Goal: Book appointment/travel/reservation

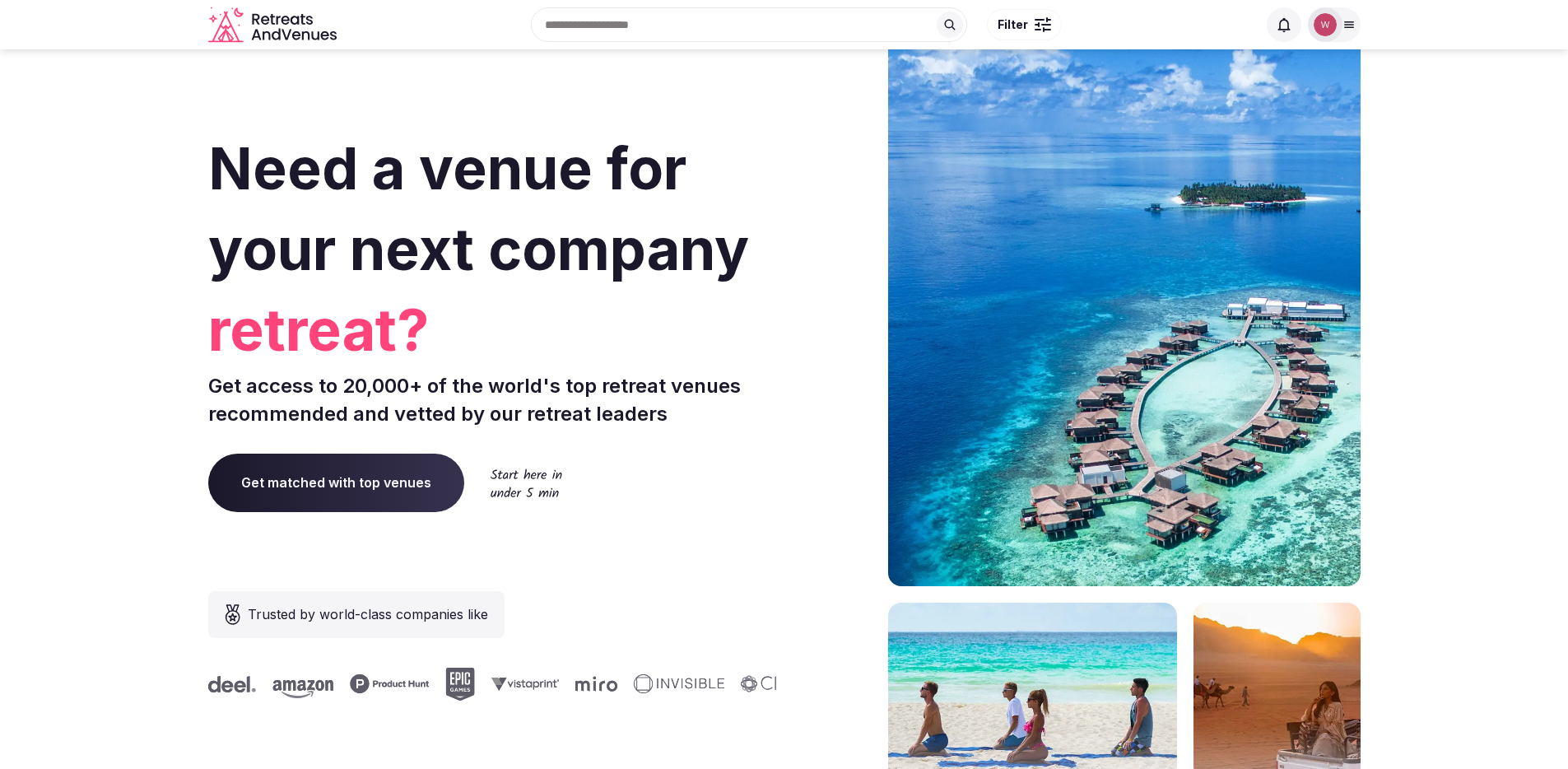
click at [1024, 30] on span "Filter" at bounding box center [1013, 24] width 31 height 16
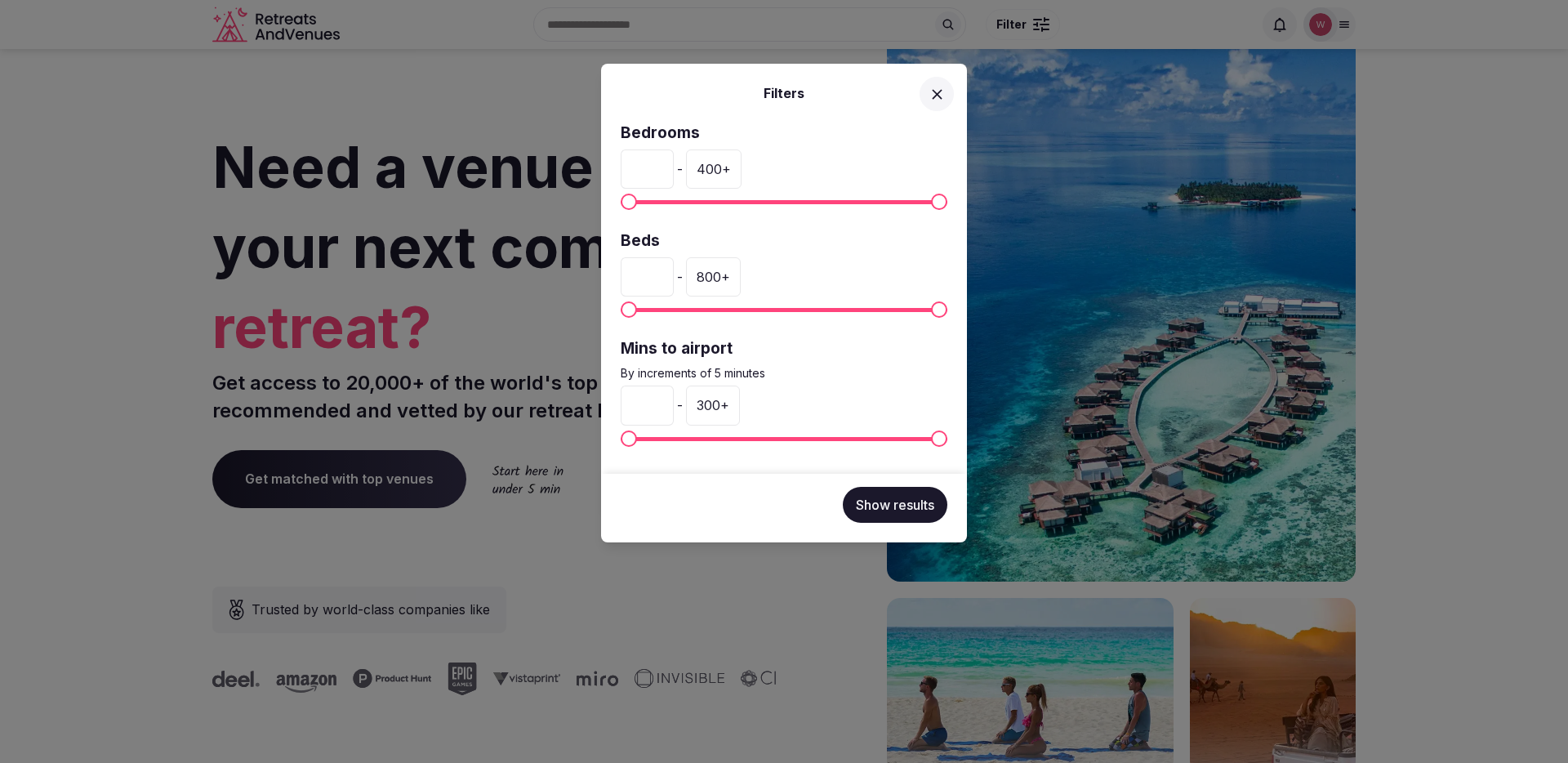
click at [942, 90] on icon at bounding box center [936, 94] width 17 height 17
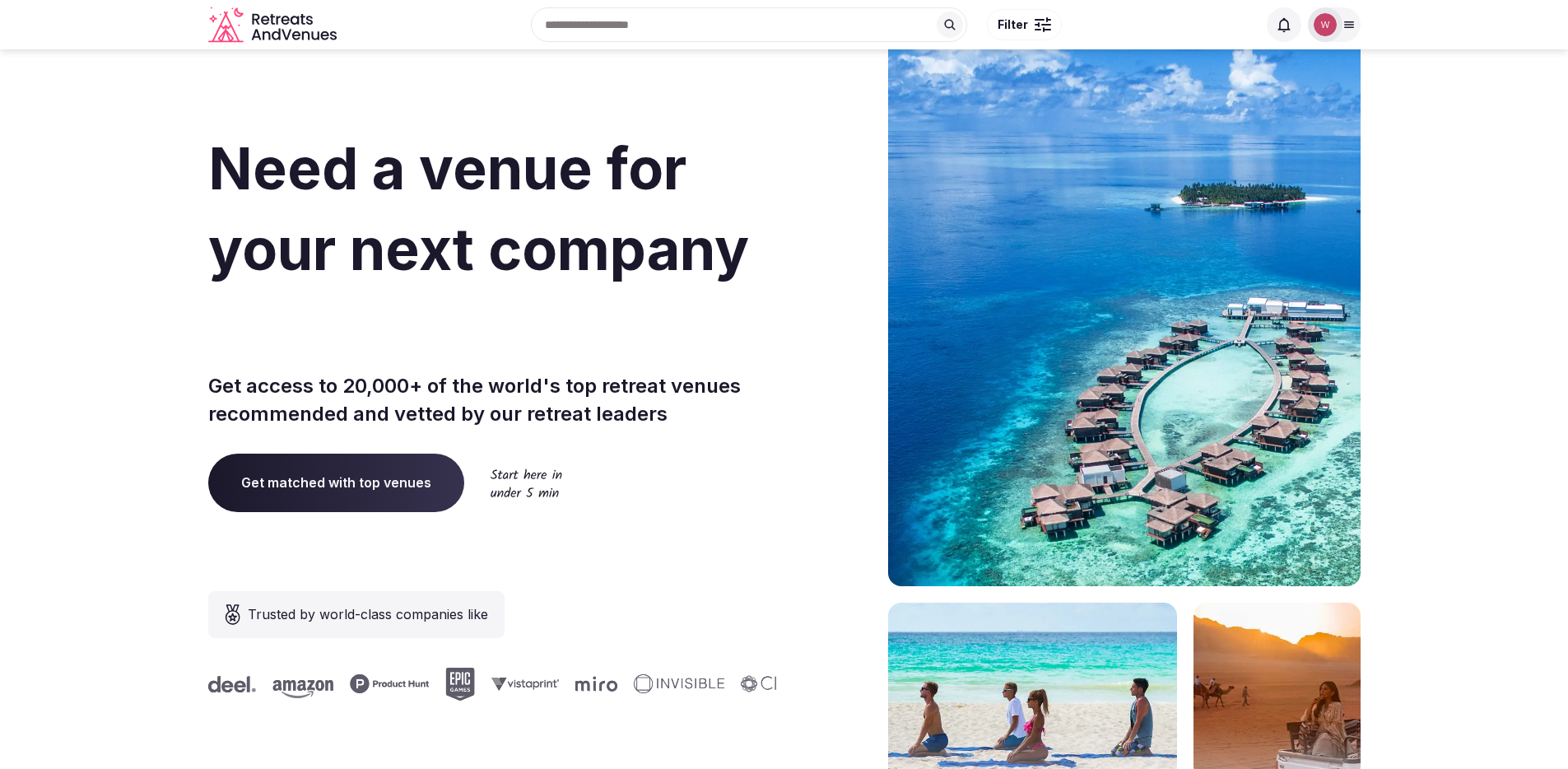
click at [1032, 23] on button "Filter" at bounding box center [1024, 24] width 75 height 32
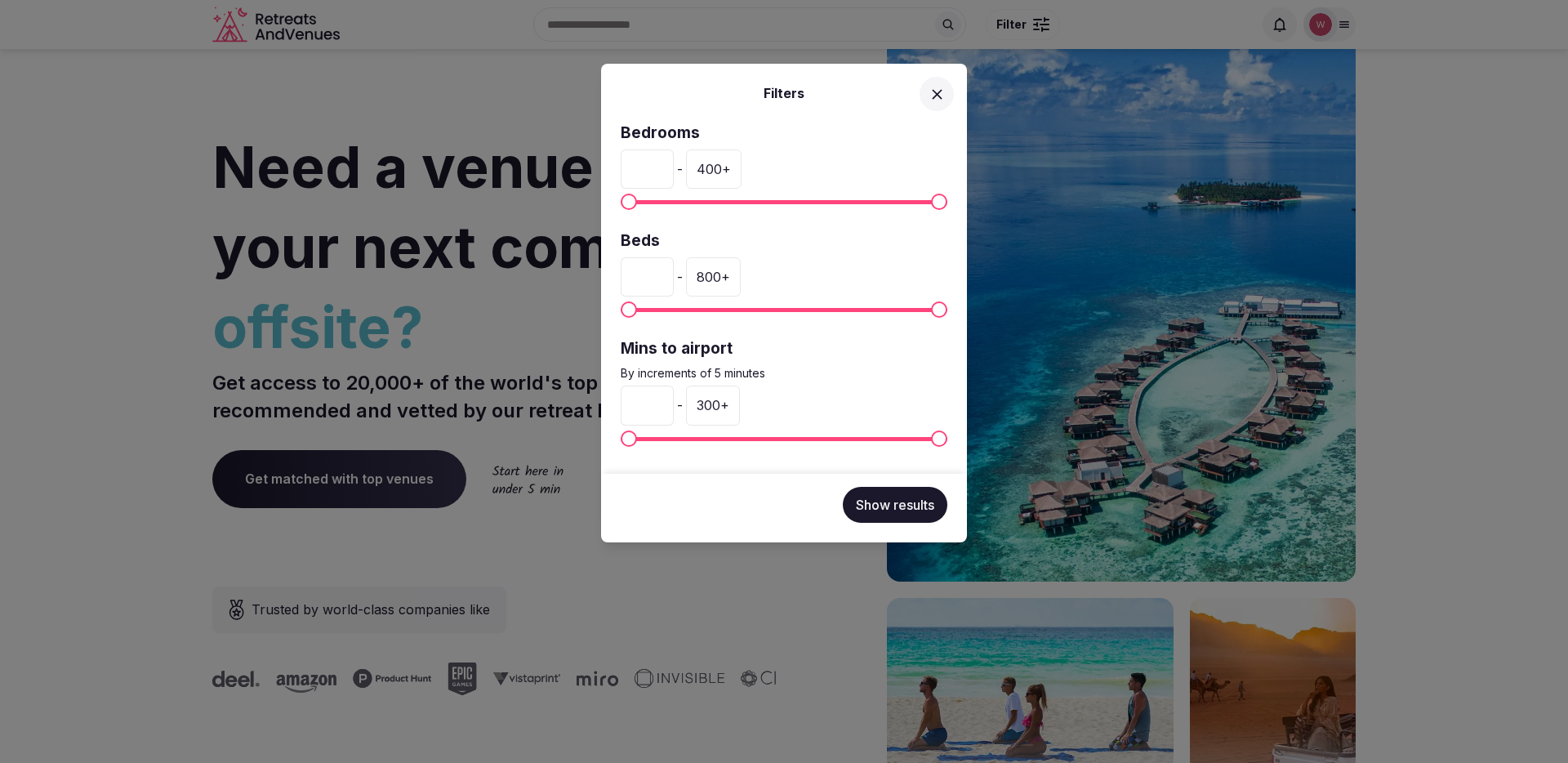
click at [677, 25] on div "Filters Bedrooms * - 400 + Beds * - 800 + Mins to airport By increments of 5 mi…" at bounding box center [784, 382] width 1568 height 763
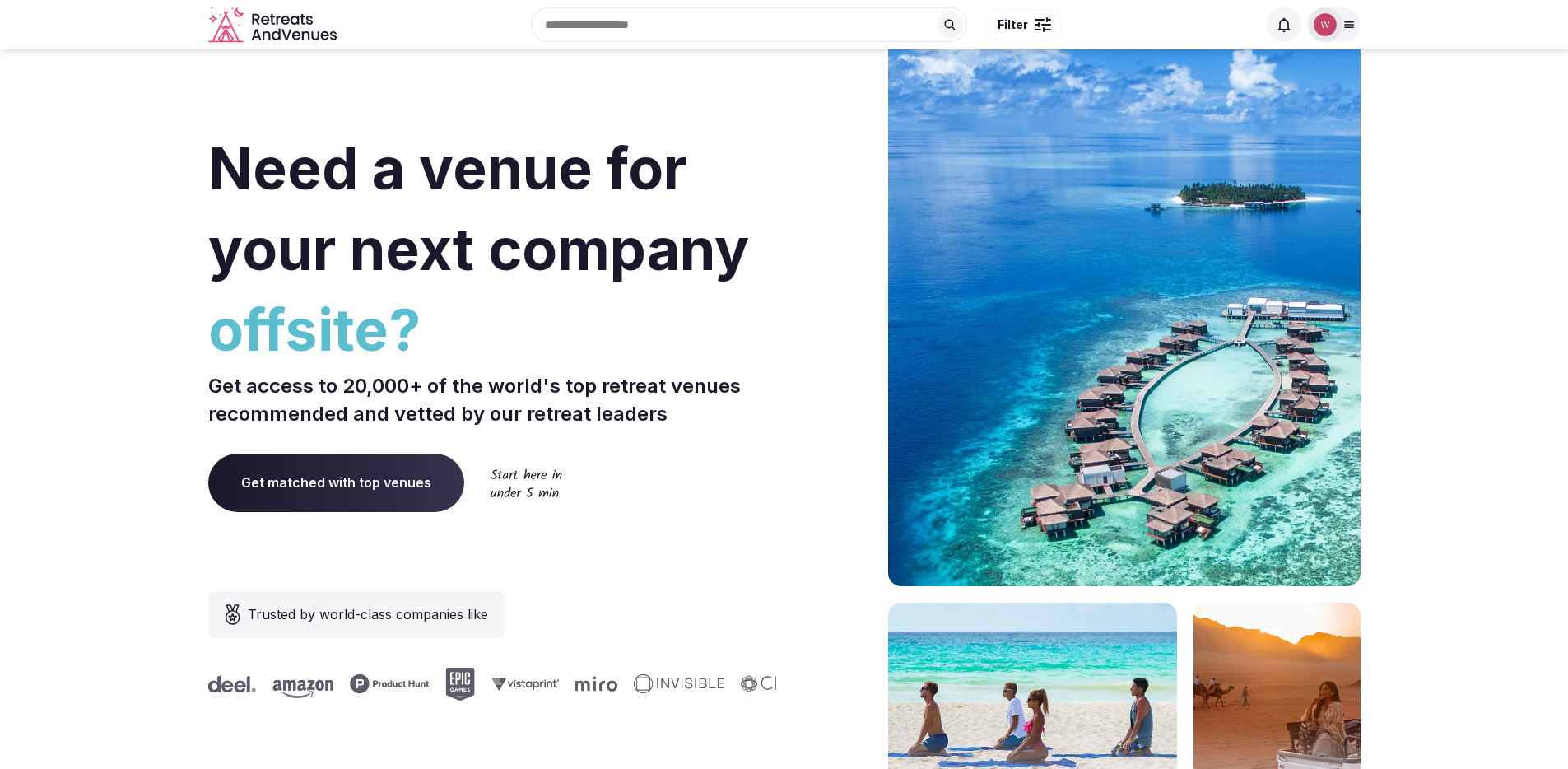
click at [683, 24] on div "Filters Bedrooms * - 400 + Beds * - 800 + Mins to airport By increments of 5 mi…" at bounding box center [784, 384] width 1568 height 769
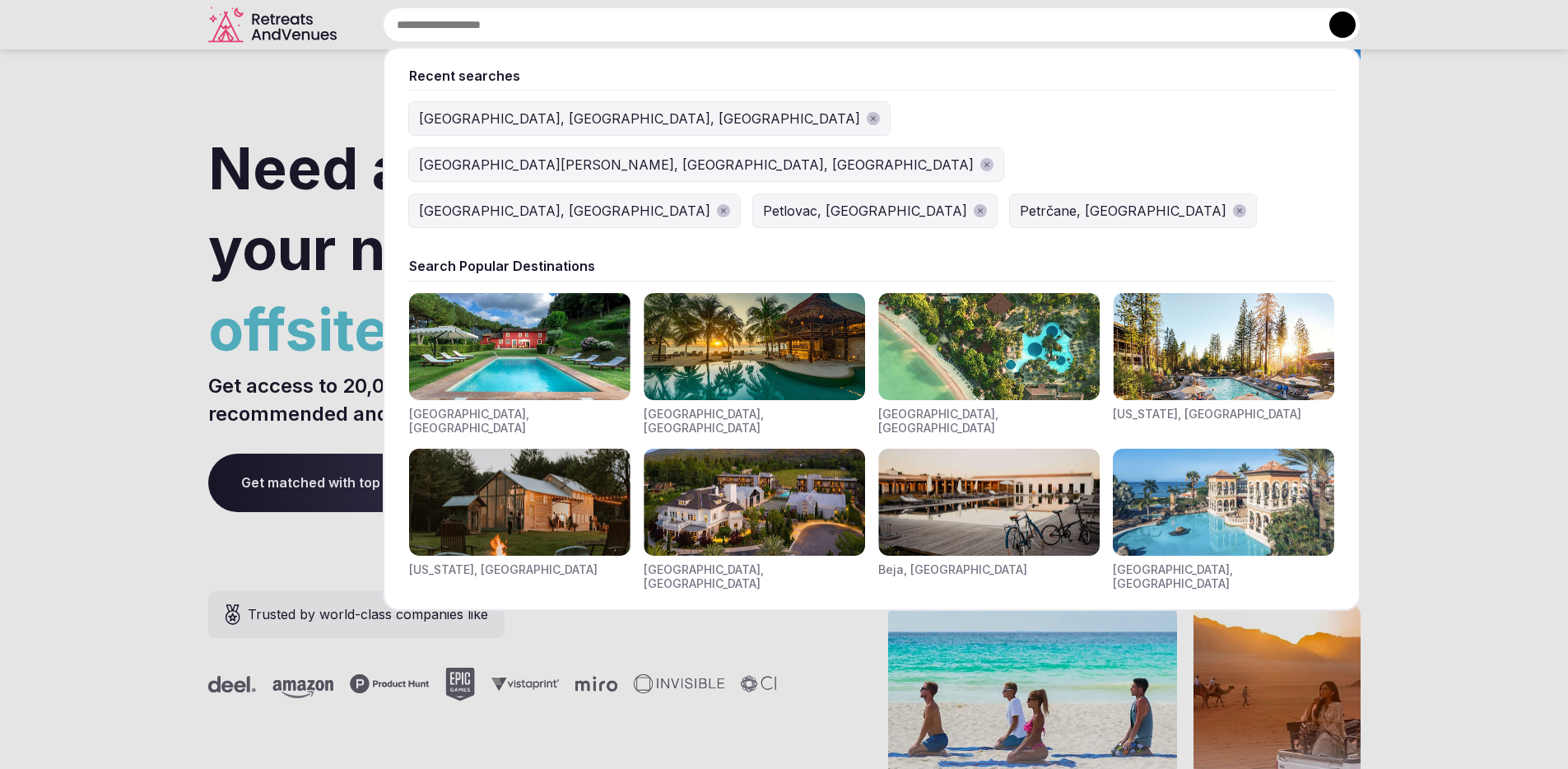
click at [683, 24] on input "text" at bounding box center [872, 24] width 978 height 34
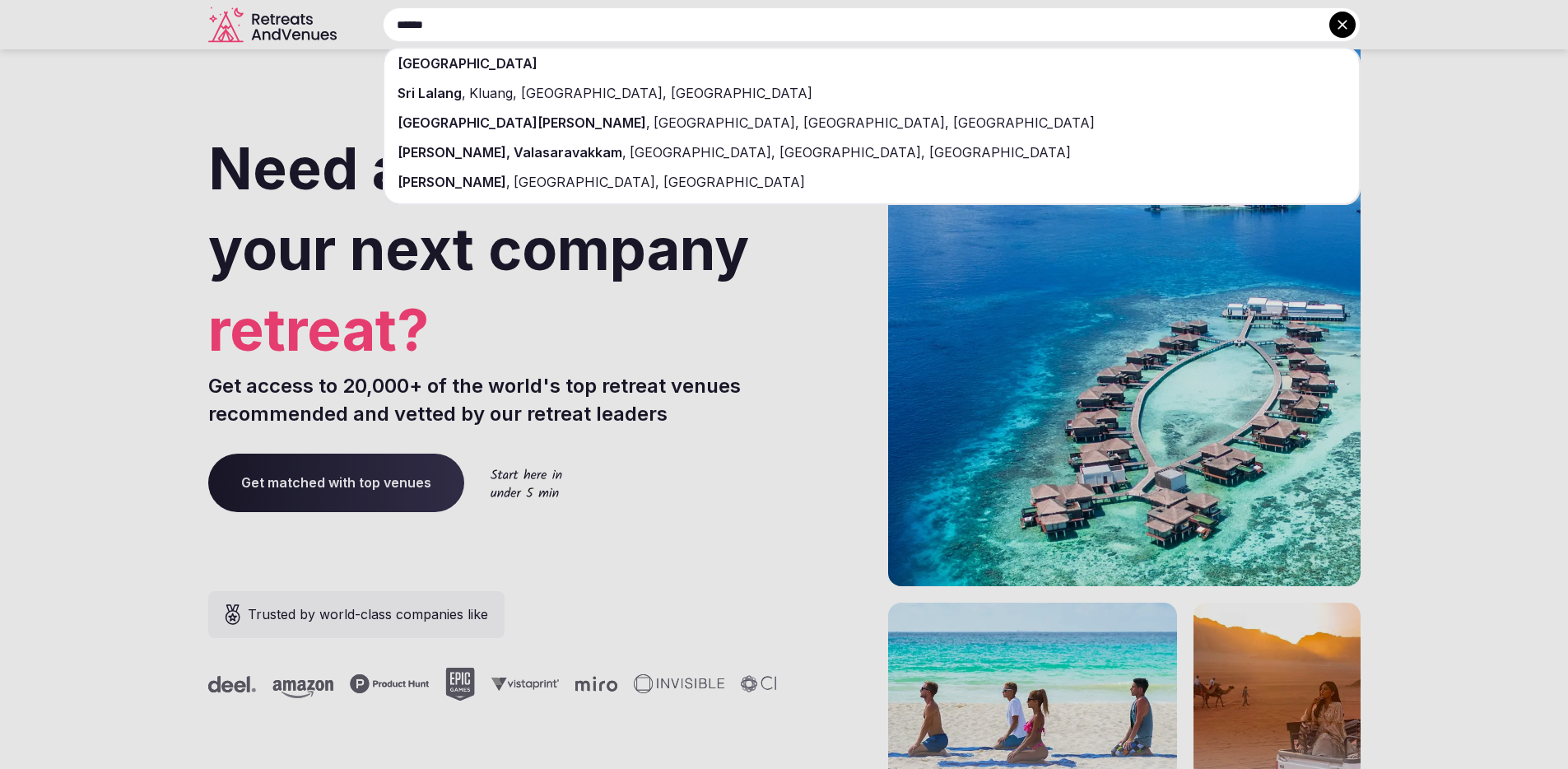
type input "******"
click at [664, 56] on div "[GEOGRAPHIC_DATA]" at bounding box center [872, 63] width 974 height 30
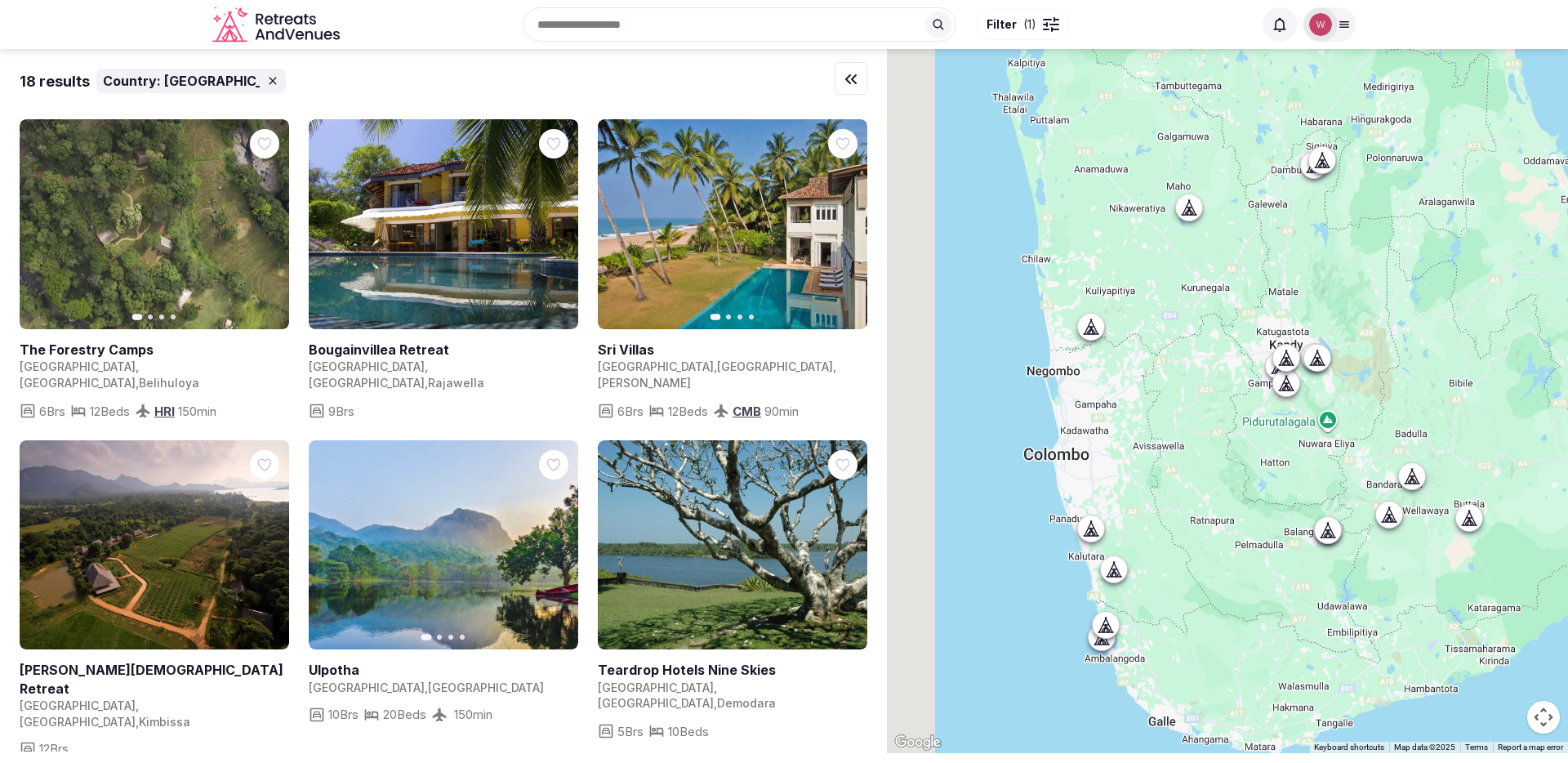
drag, startPoint x: 1210, startPoint y: 343, endPoint x: 1394, endPoint y: 241, distance: 210.4
click at [1394, 241] on div at bounding box center [1227, 401] width 681 height 704
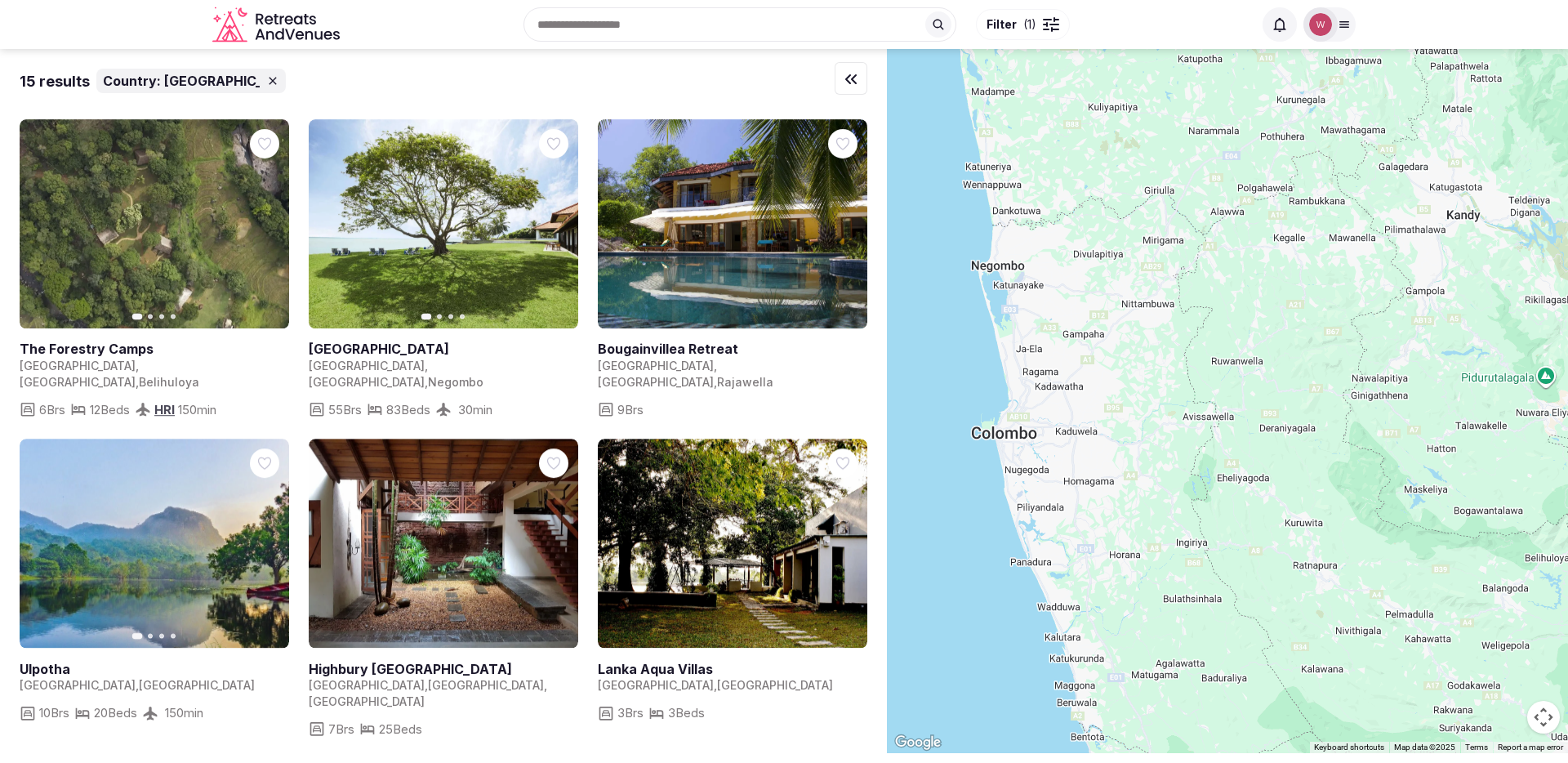
drag, startPoint x: 1152, startPoint y: 432, endPoint x: 1247, endPoint y: 281, distance: 178.4
click at [1247, 281] on div at bounding box center [1227, 401] width 681 height 704
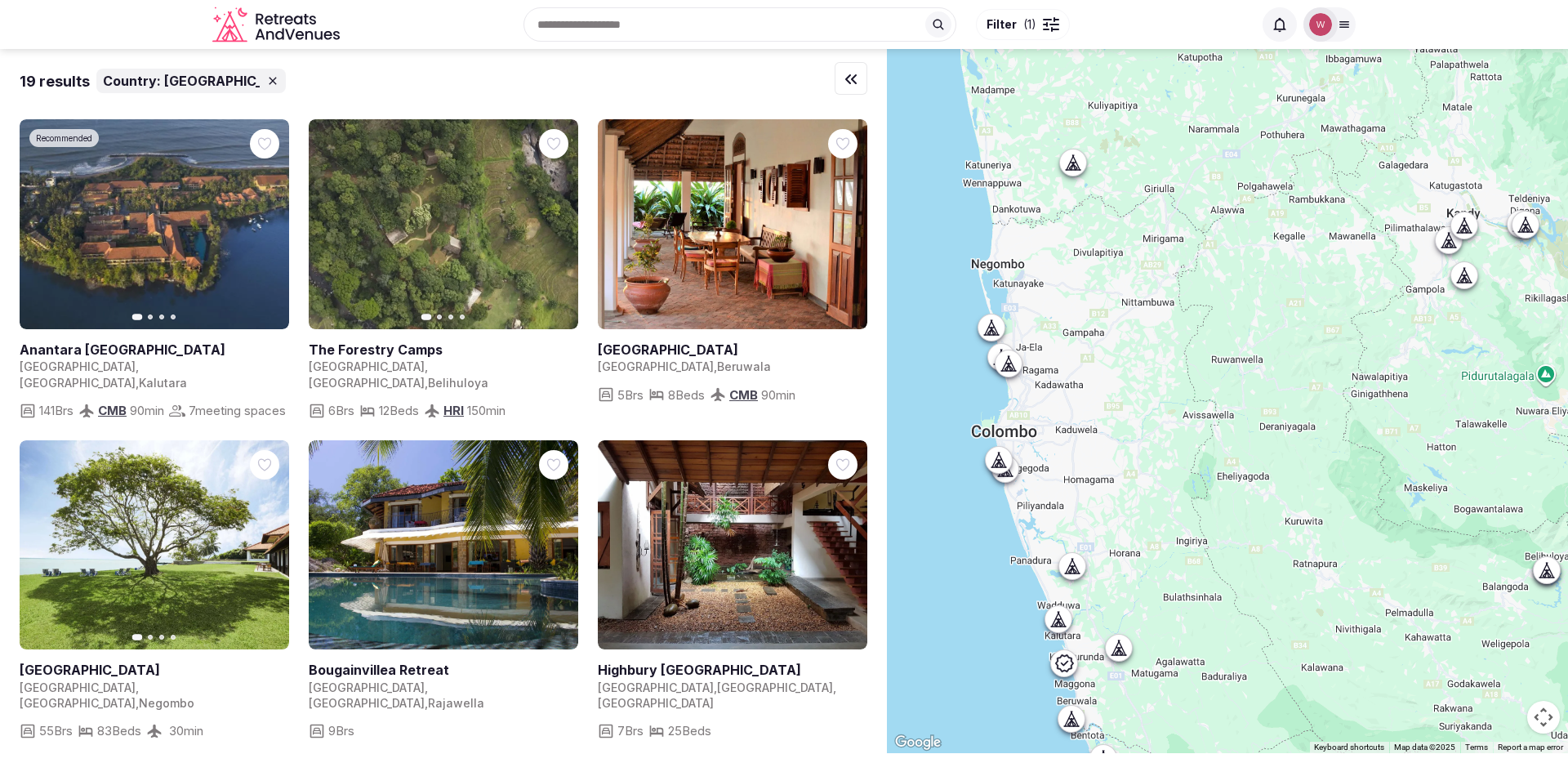
click at [1014, 366] on icon at bounding box center [1008, 364] width 16 height 16
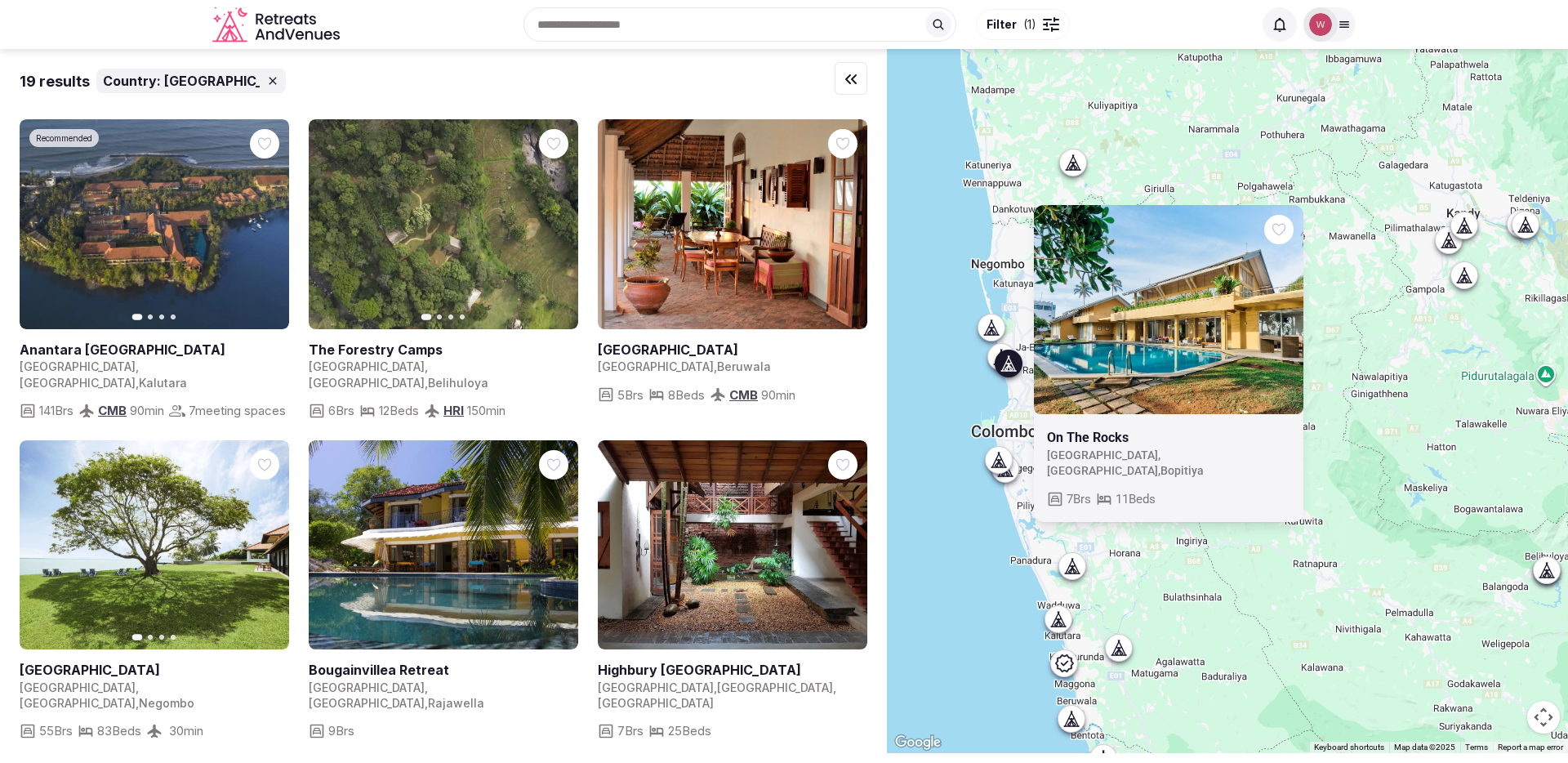
click at [1001, 350] on div at bounding box center [1008, 363] width 26 height 26
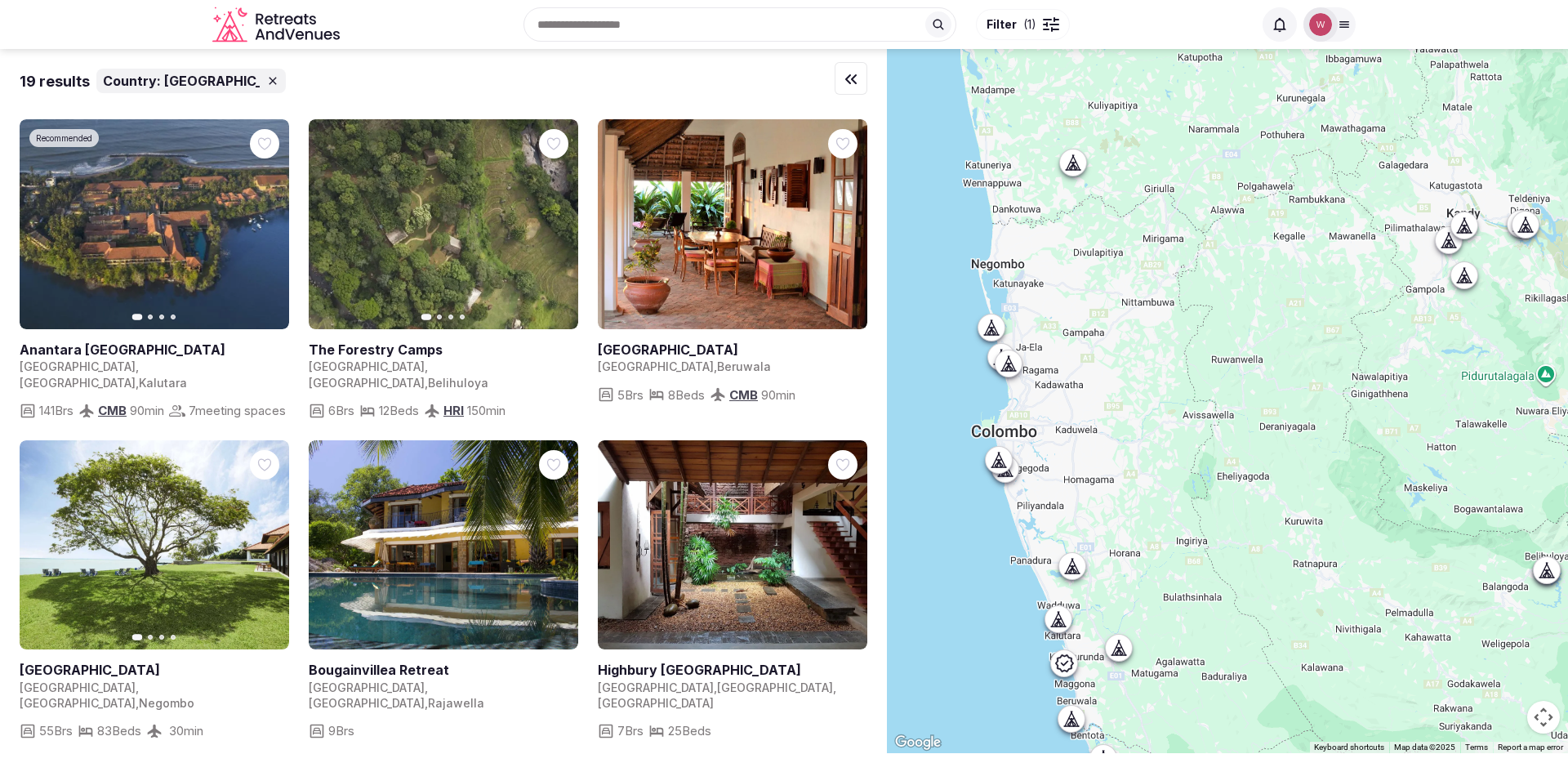
click at [1002, 351] on div at bounding box center [1008, 363] width 26 height 26
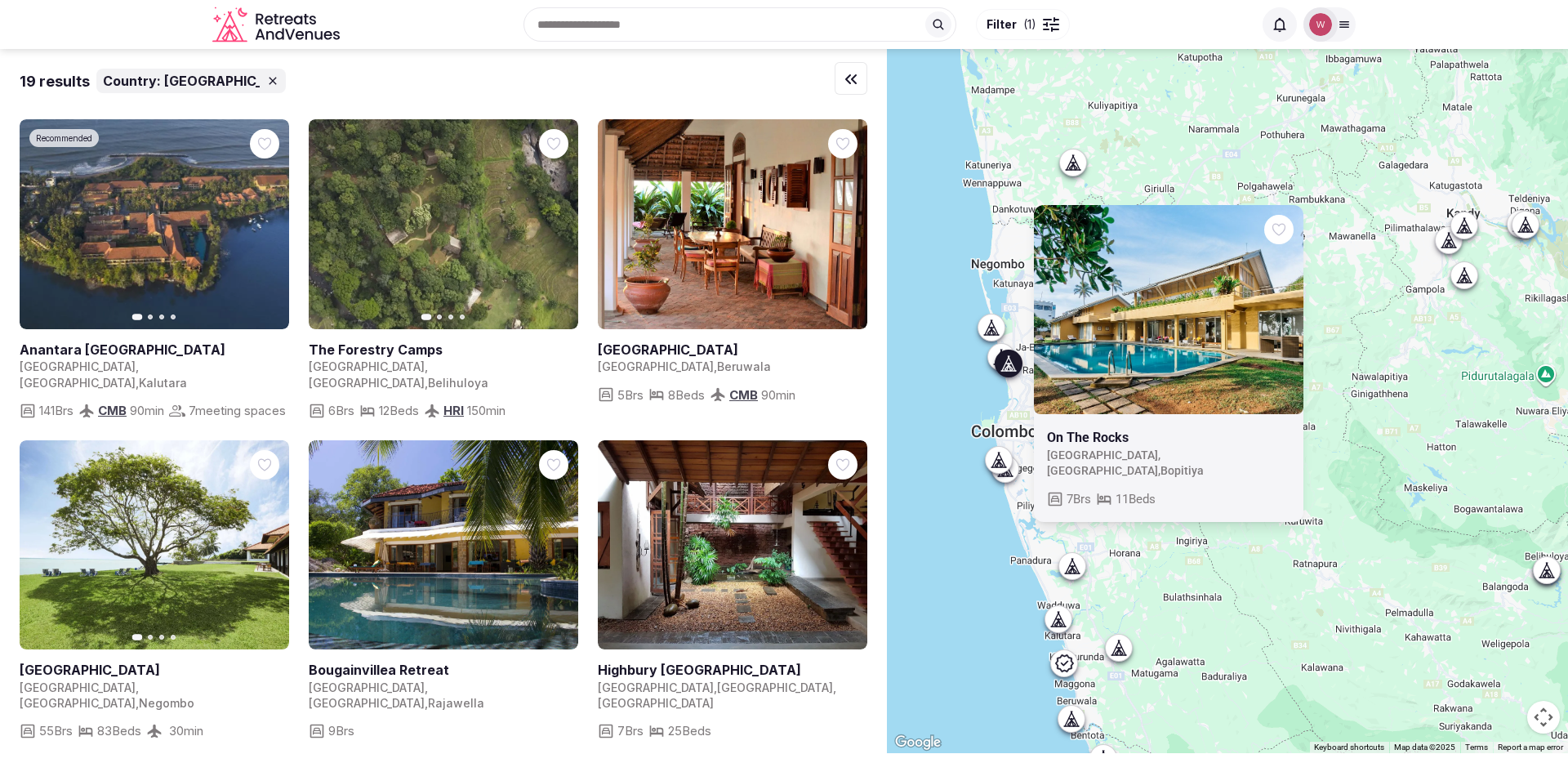
click at [994, 325] on icon at bounding box center [991, 327] width 16 height 16
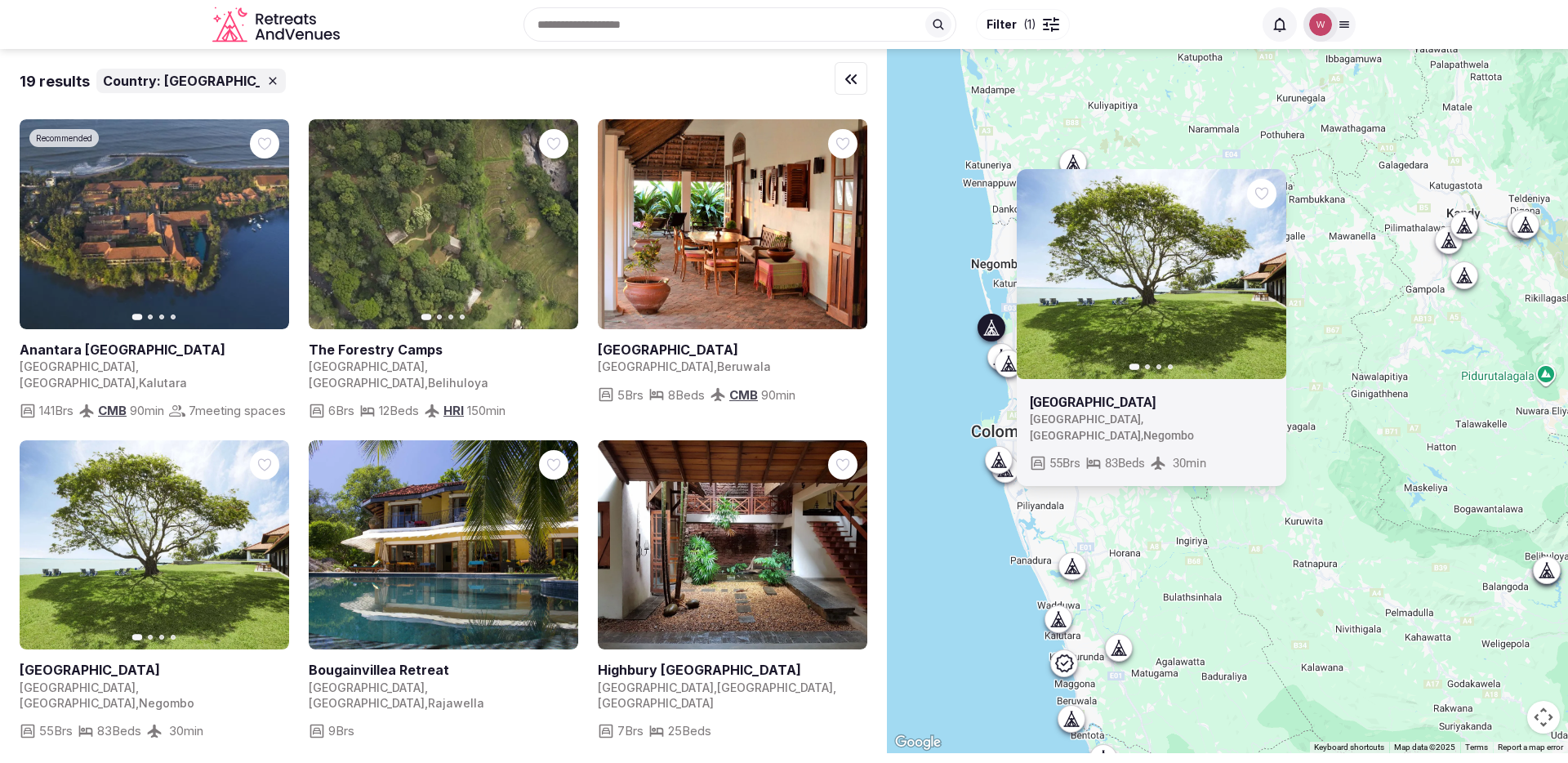
click at [1080, 563] on icon at bounding box center [1072, 566] width 16 height 16
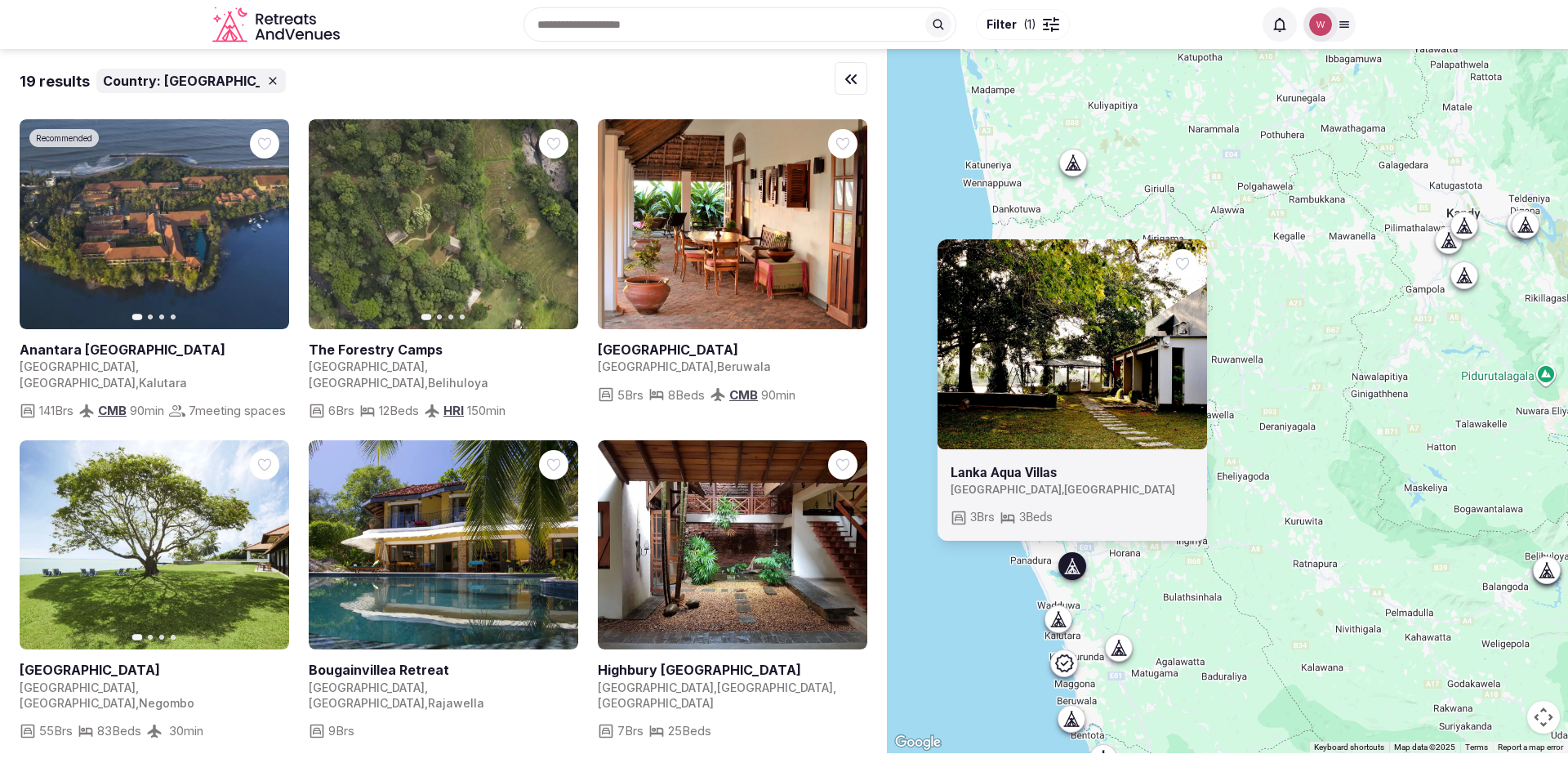
click at [1071, 617] on div at bounding box center [1058, 618] width 26 height 26
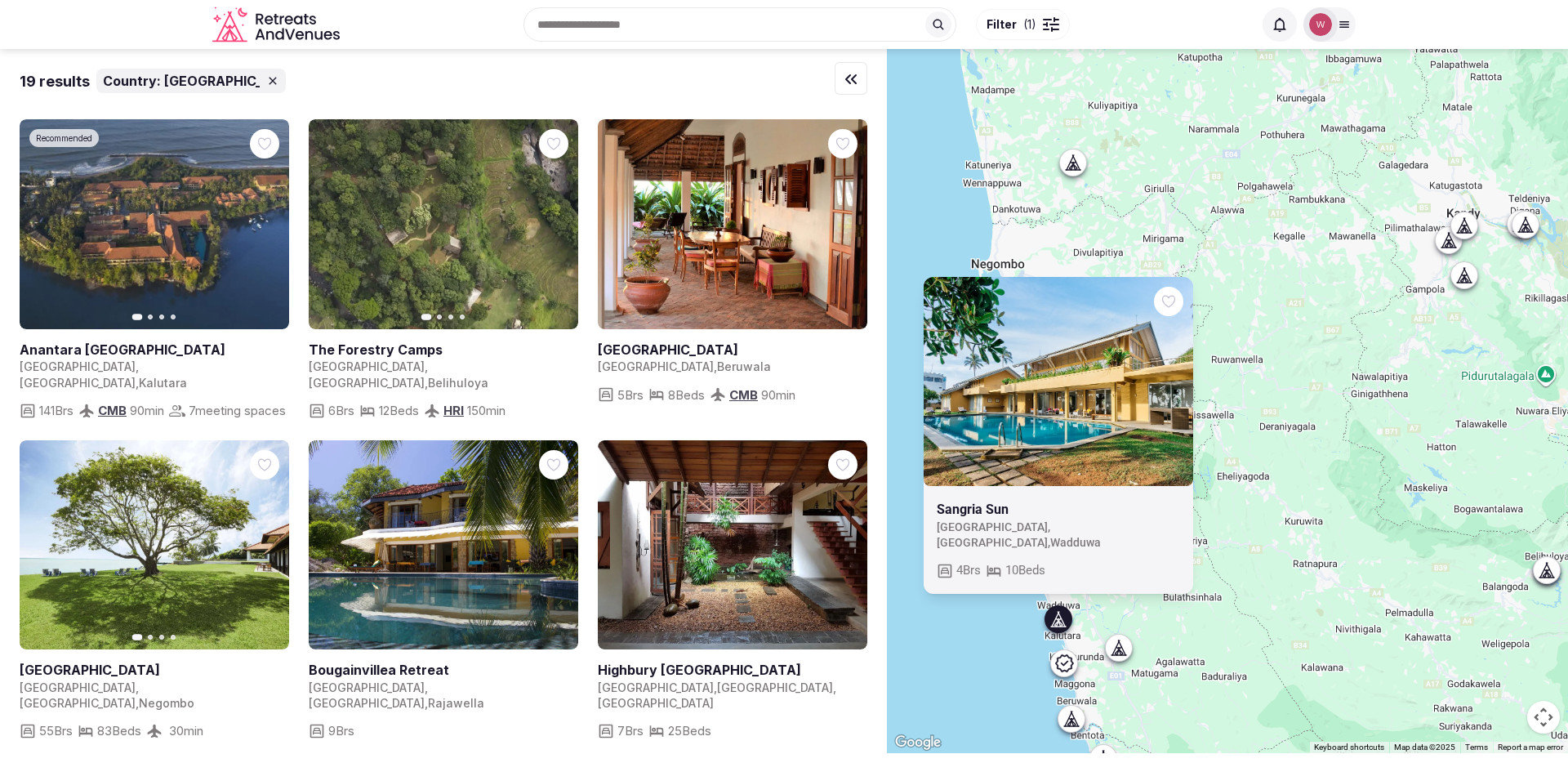
click at [1126, 654] on icon at bounding box center [1119, 648] width 16 height 16
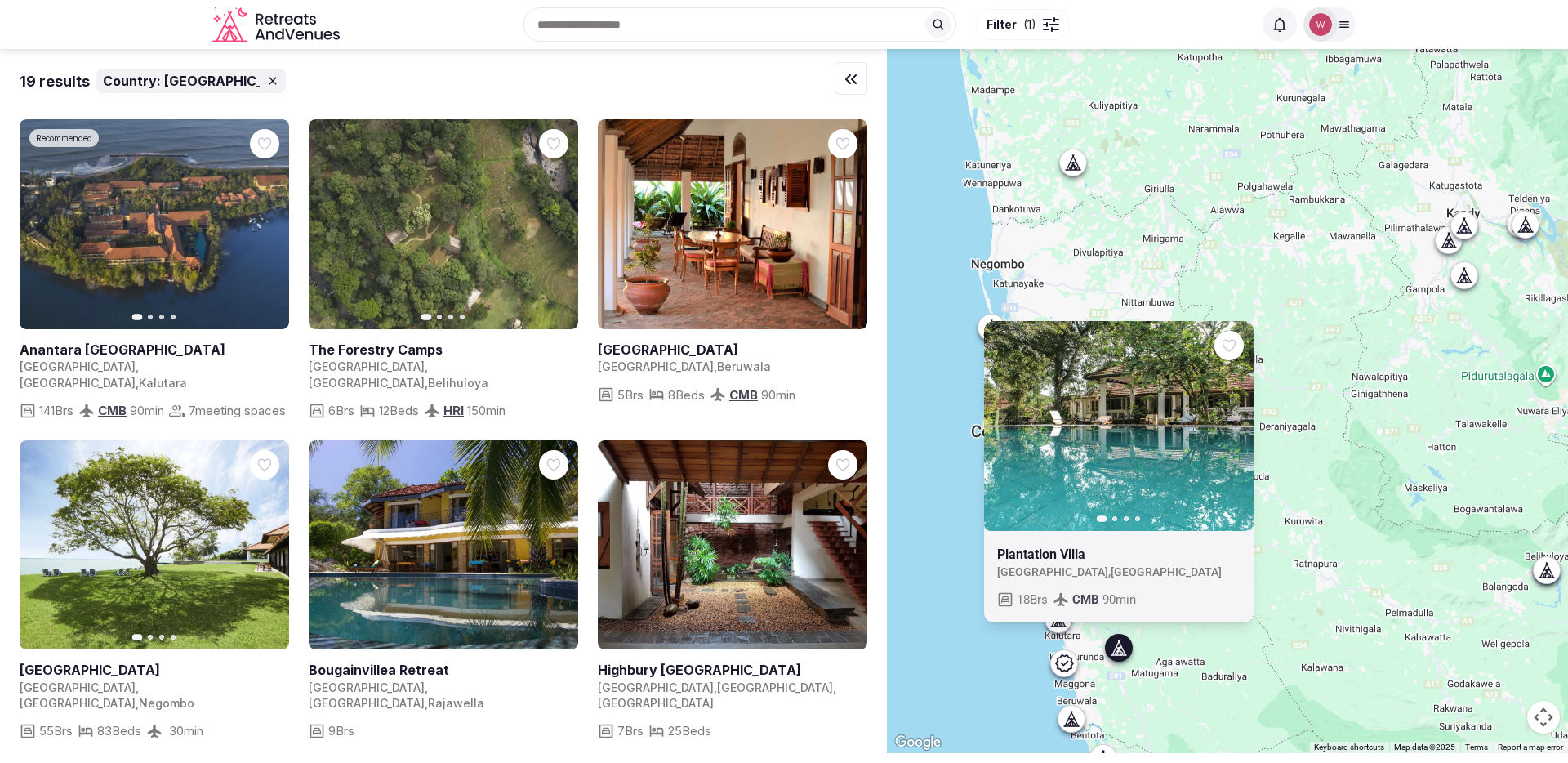
click at [1069, 666] on icon at bounding box center [1064, 663] width 20 height 20
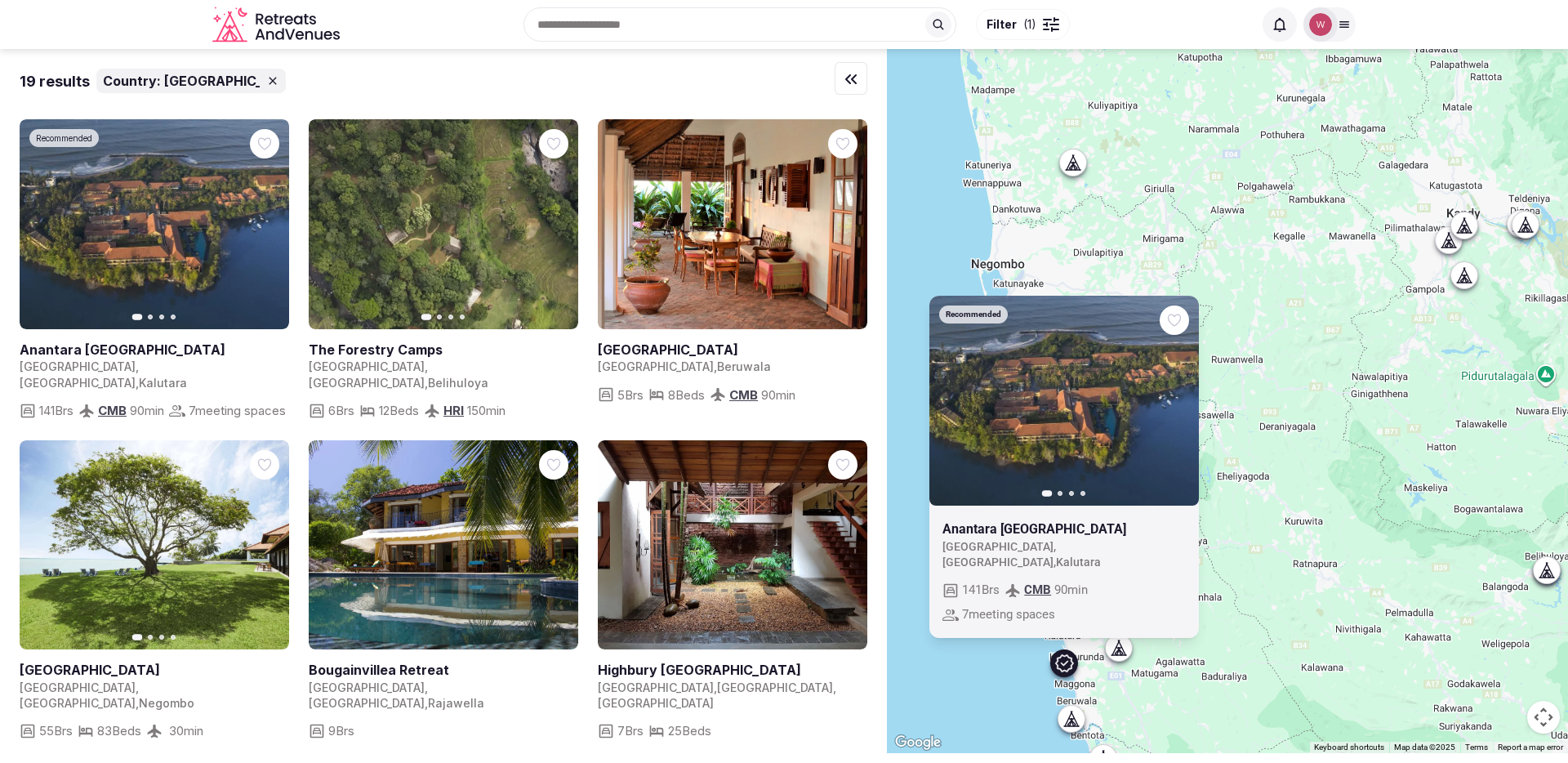
click at [1079, 717] on icon at bounding box center [1071, 718] width 16 height 16
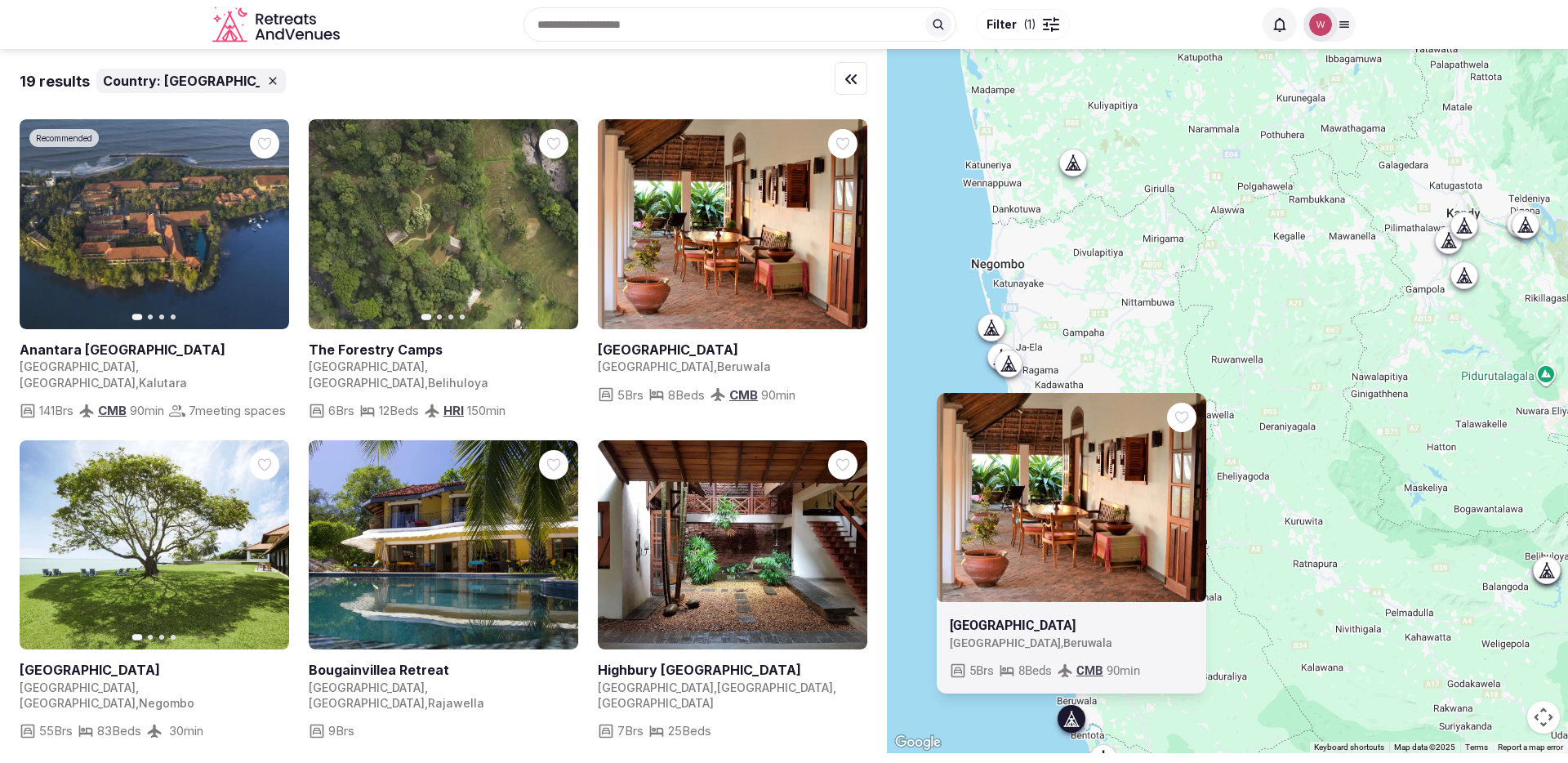
click at [1400, 580] on div "[GEOGRAPHIC_DATA] [GEOGRAPHIC_DATA] , [GEOGRAPHIC_DATA] 5 Brs 8 Beds CMB 90 min" at bounding box center [1227, 401] width 681 height 704
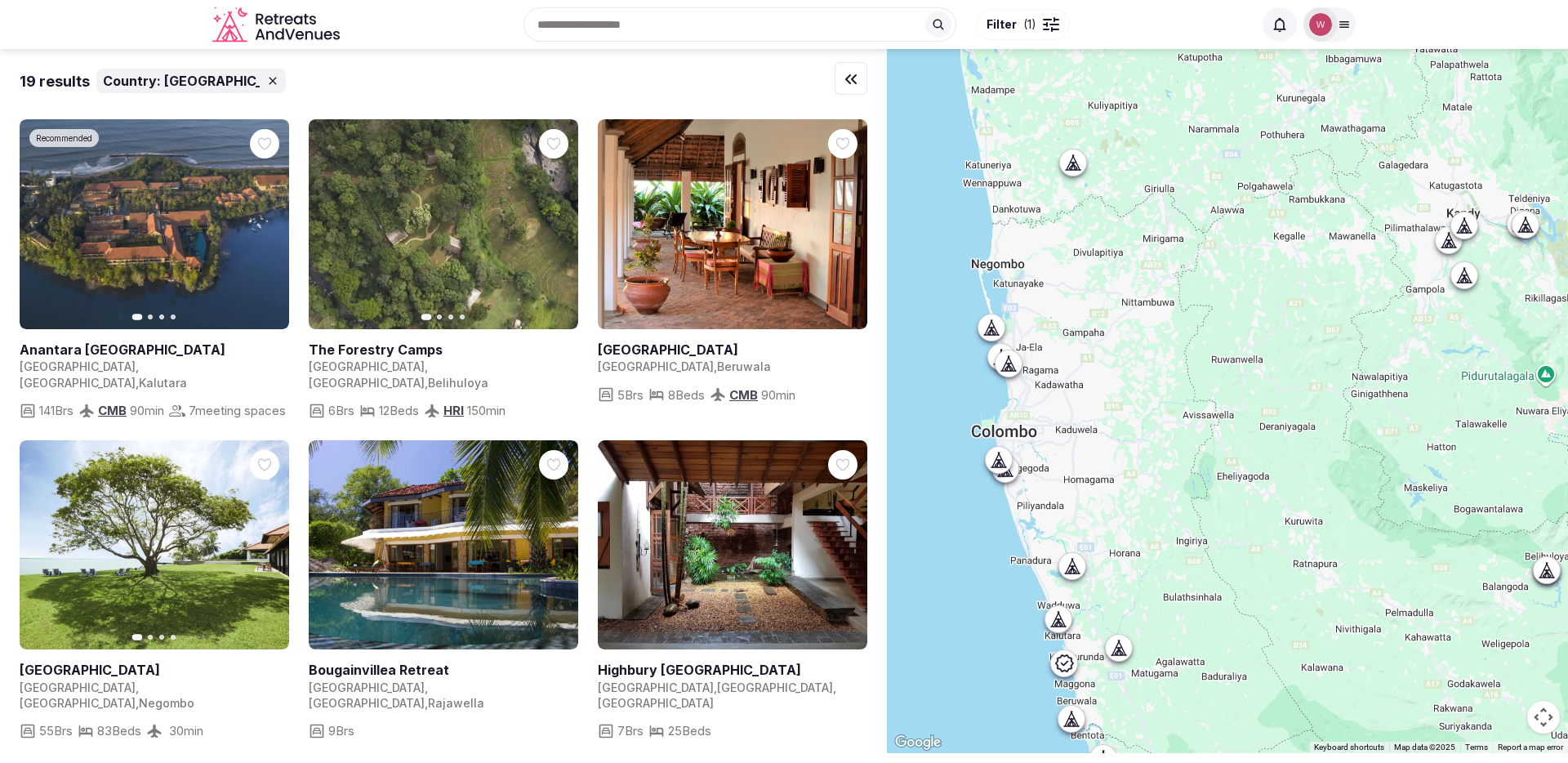
click at [1086, 168] on div at bounding box center [1072, 162] width 26 height 26
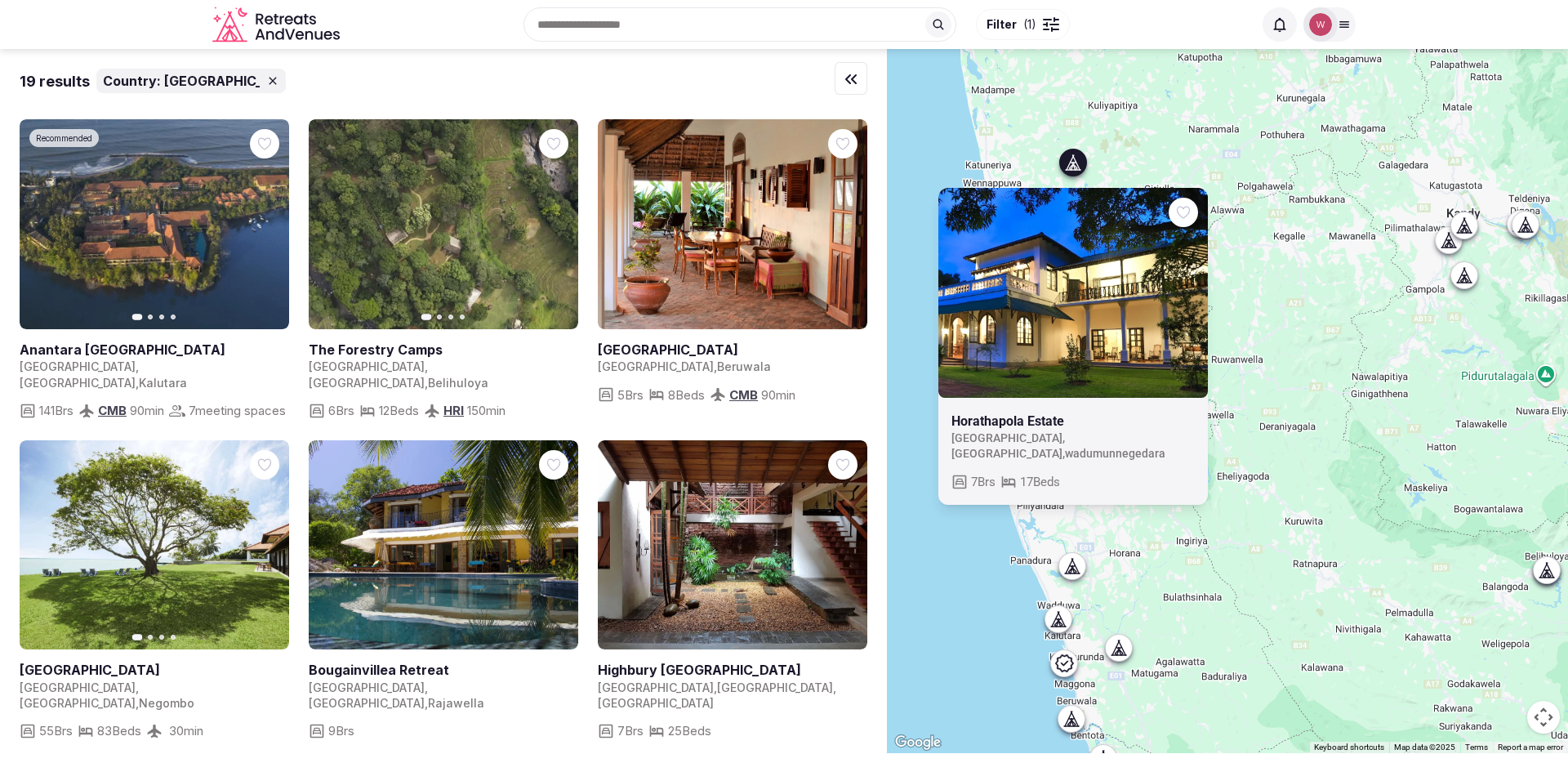
click at [1248, 367] on div "Horathapola Estate [GEOGRAPHIC_DATA] , [GEOGRAPHIC_DATA] , wadumunnegedara 7 Br…" at bounding box center [1227, 401] width 681 height 704
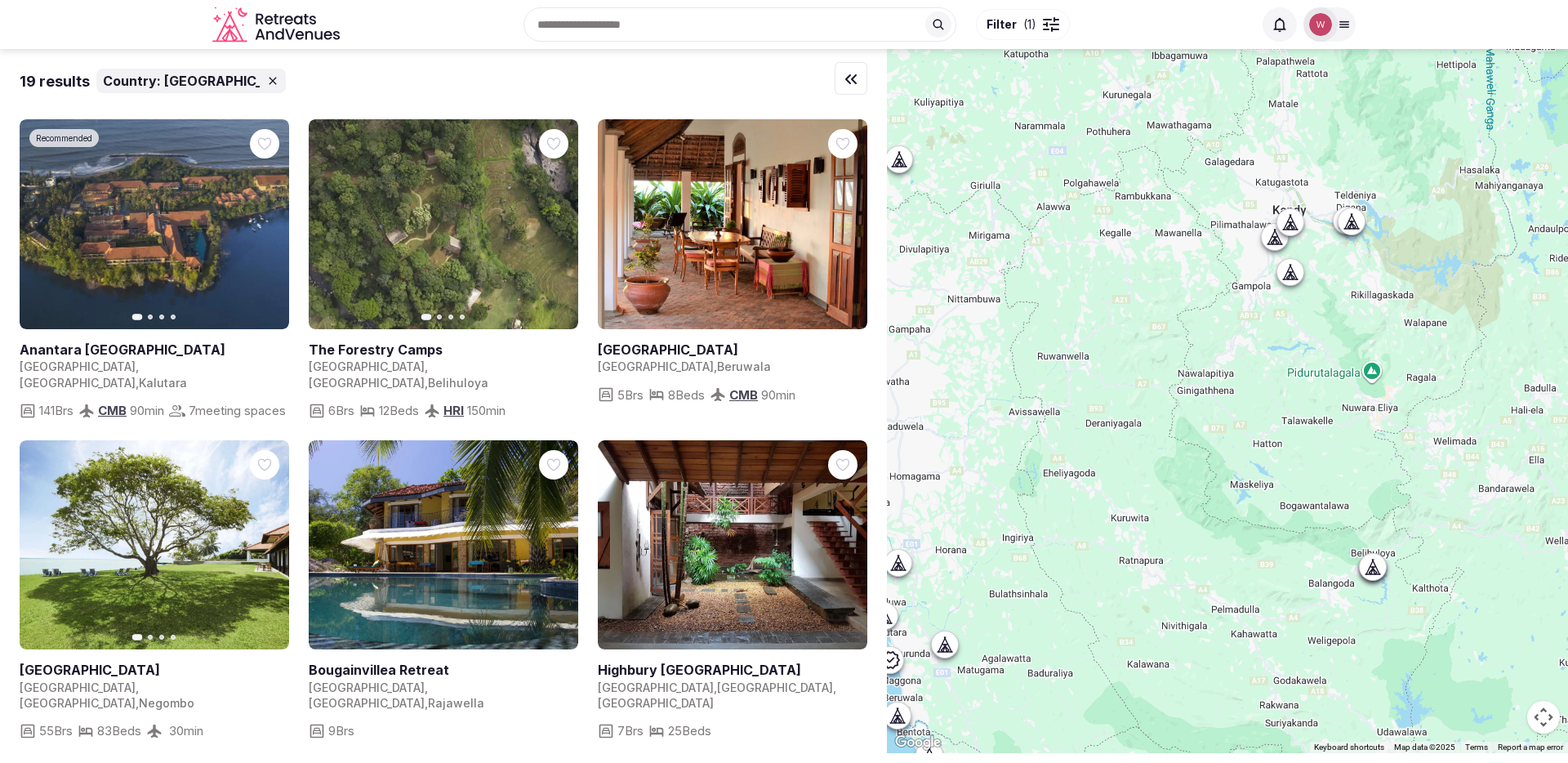
drag, startPoint x: 1384, startPoint y: 222, endPoint x: 1216, endPoint y: 215, distance: 168.1
click at [1203, 218] on div at bounding box center [1227, 401] width 681 height 704
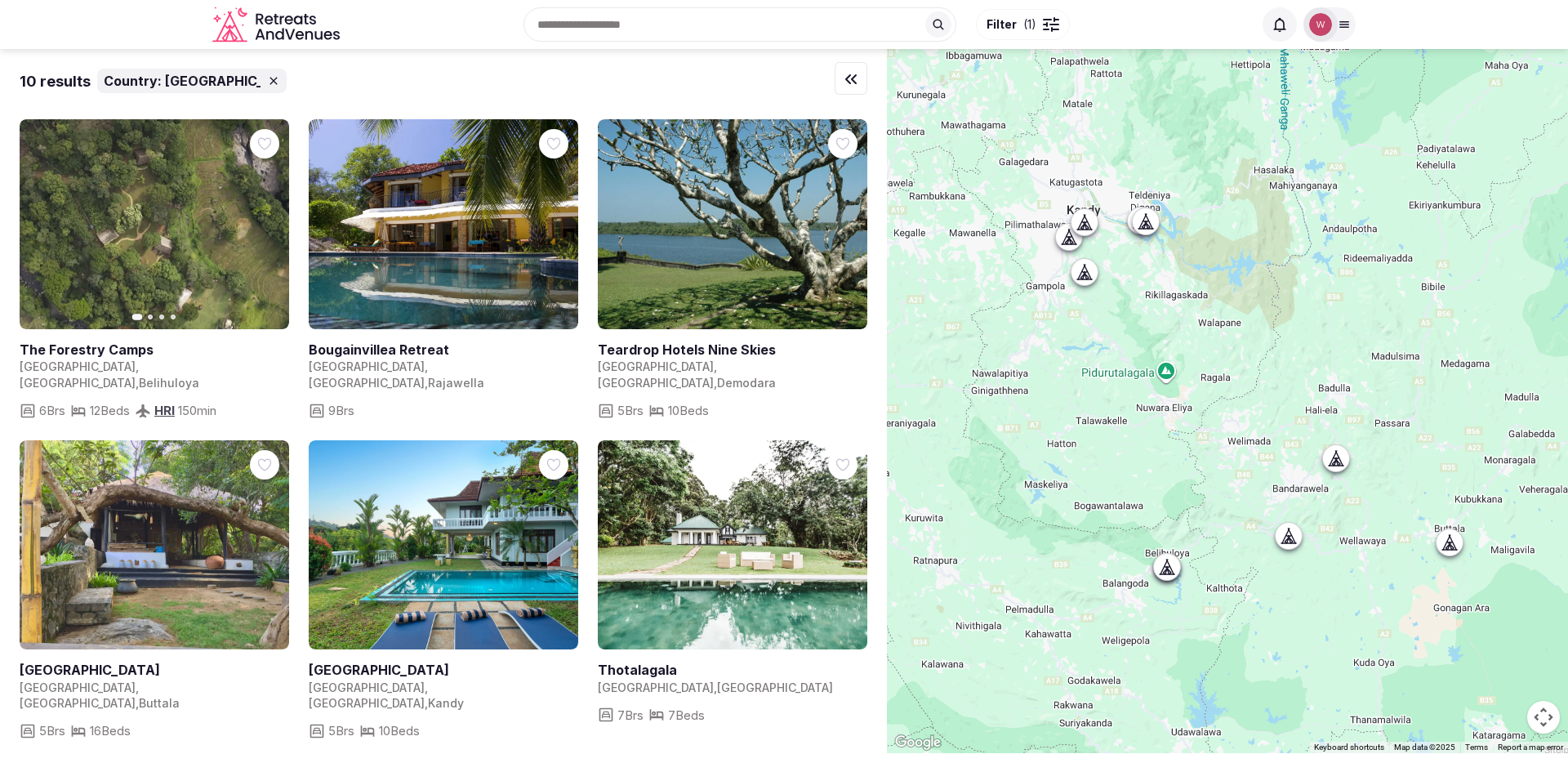
click at [1077, 204] on div at bounding box center [1227, 401] width 681 height 704
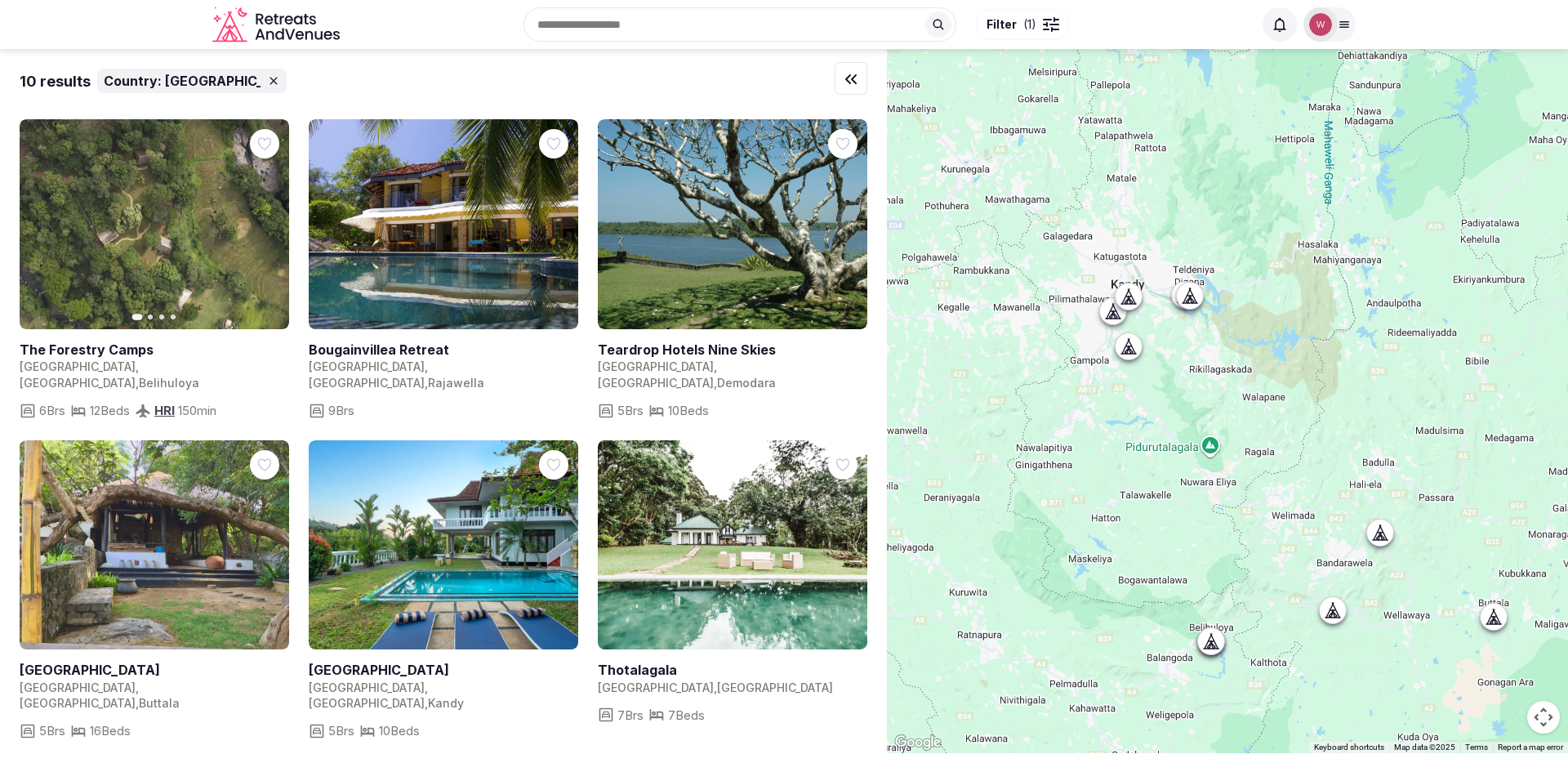
drag, startPoint x: 1087, startPoint y: 261, endPoint x: 1152, endPoint y: 340, distance: 102.3
click at [1152, 340] on div at bounding box center [1227, 401] width 681 height 704
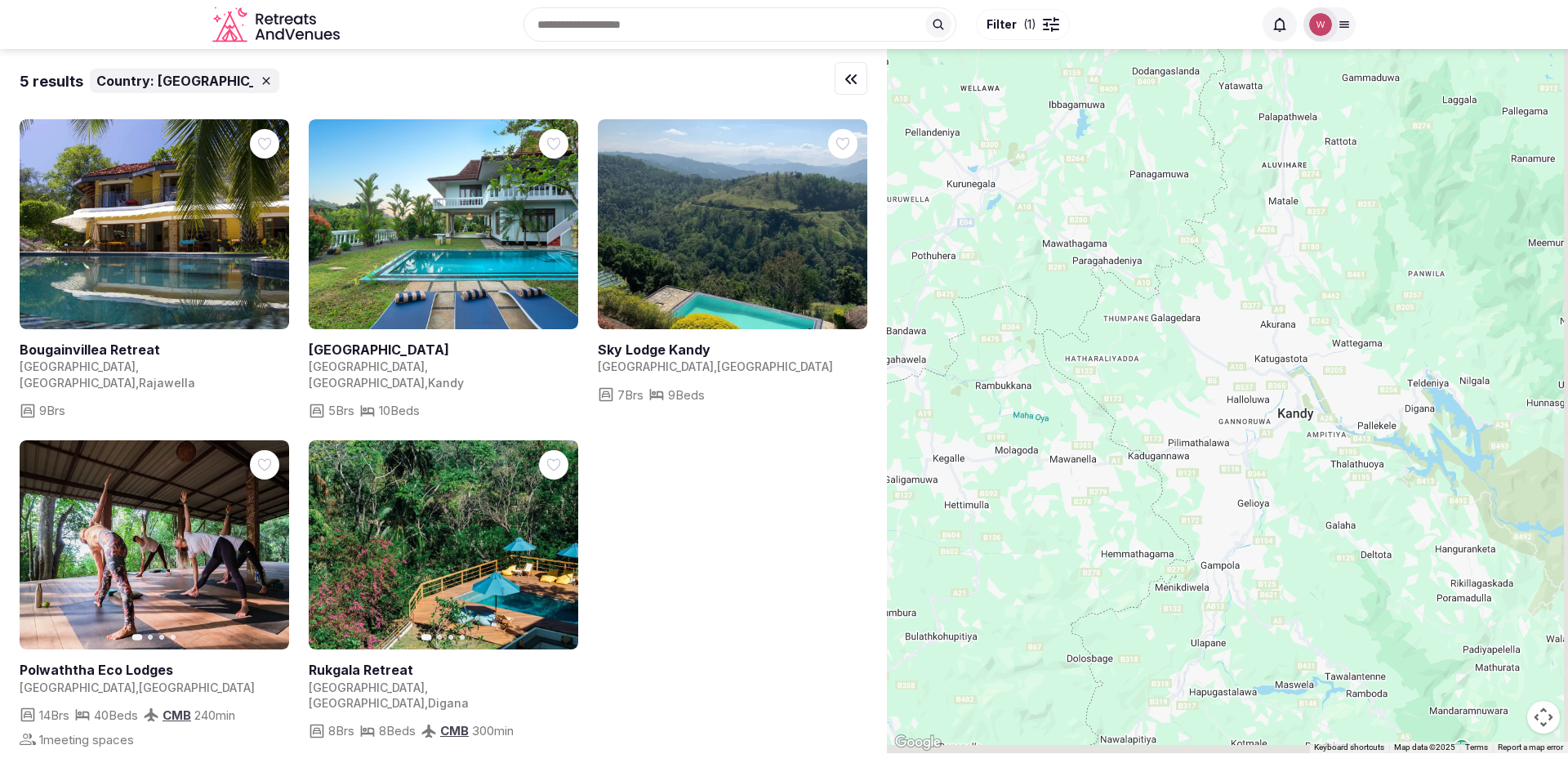
drag, startPoint x: 1346, startPoint y: 531, endPoint x: 1328, endPoint y: 465, distance: 68.4
click at [1328, 465] on div at bounding box center [1227, 401] width 681 height 704
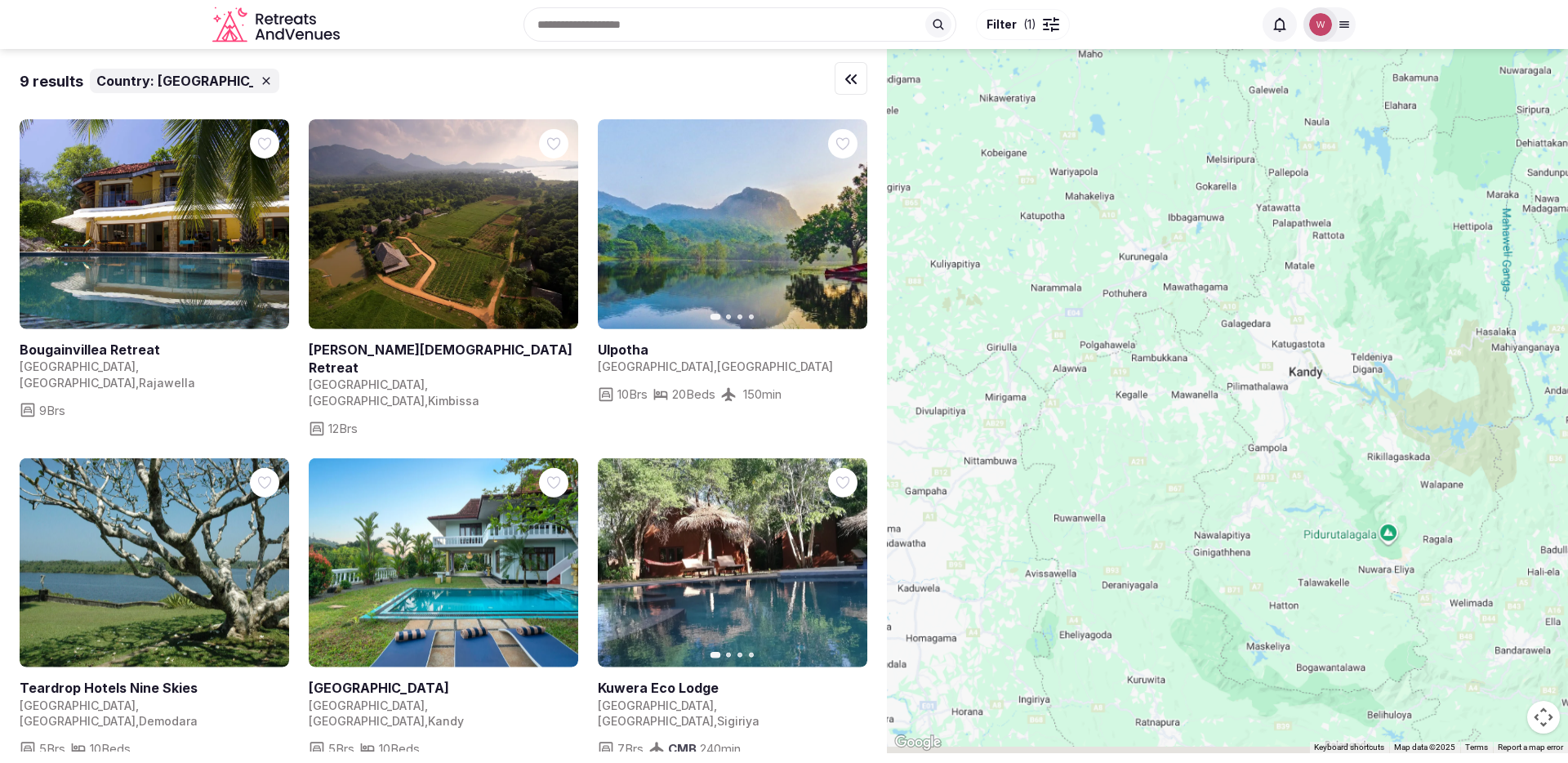
drag, startPoint x: 1069, startPoint y: 445, endPoint x: 1182, endPoint y: 290, distance: 191.8
click at [1182, 290] on div at bounding box center [1227, 401] width 681 height 704
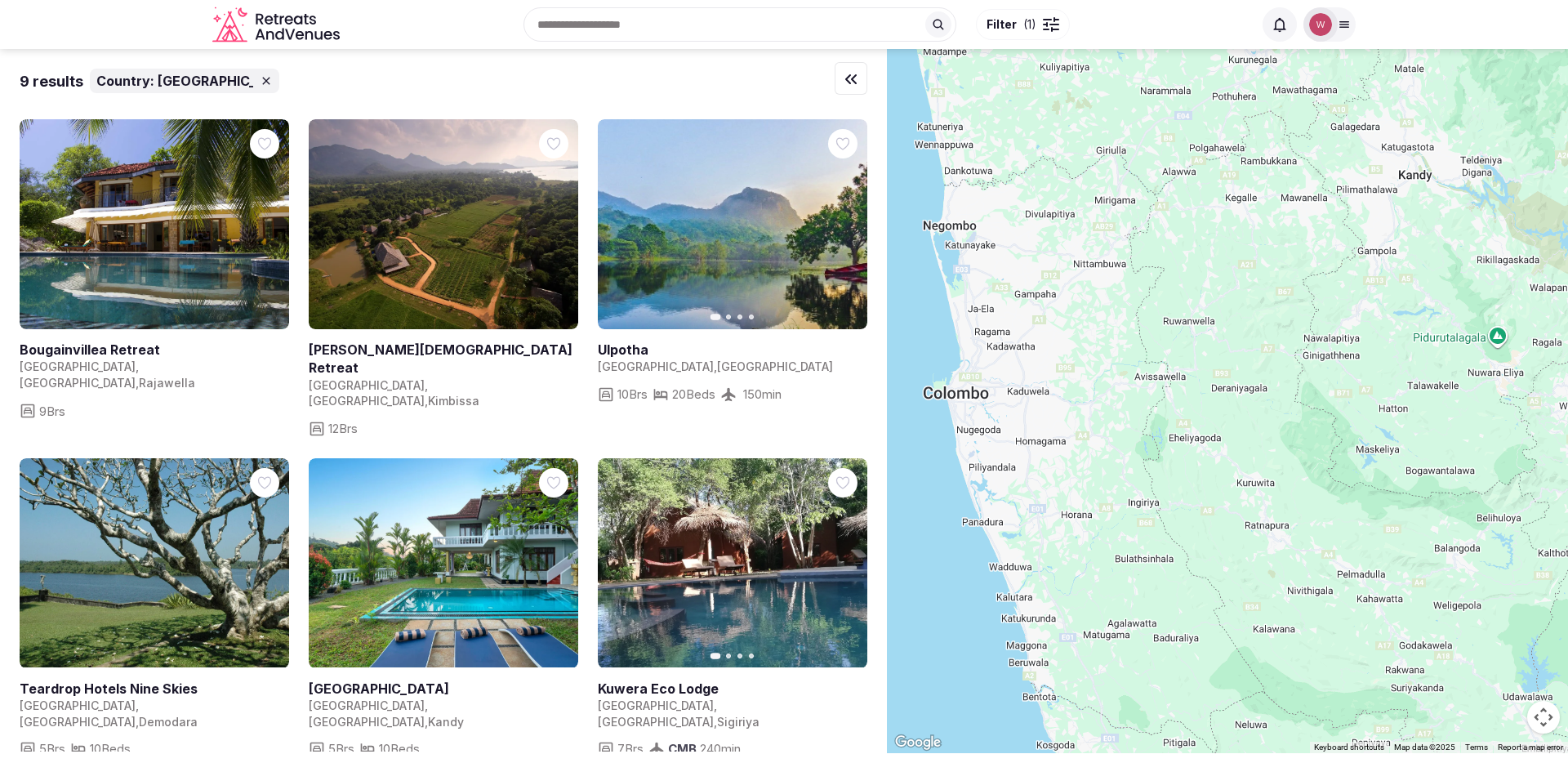
drag, startPoint x: 1182, startPoint y: 389, endPoint x: 1213, endPoint y: 278, distance: 115.2
click at [1213, 278] on div at bounding box center [1227, 401] width 681 height 704
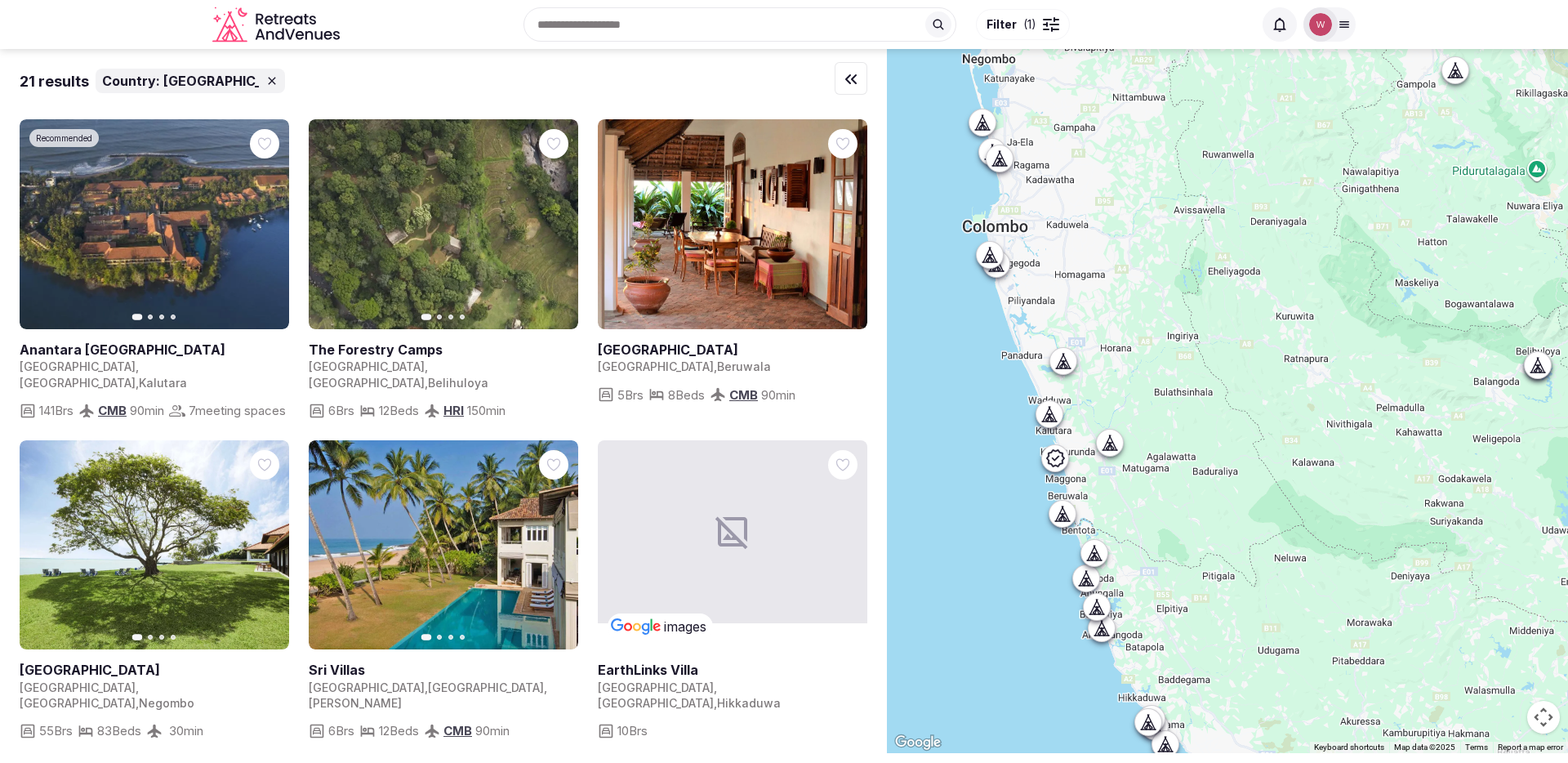
click at [1063, 462] on icon at bounding box center [1055, 458] width 20 height 20
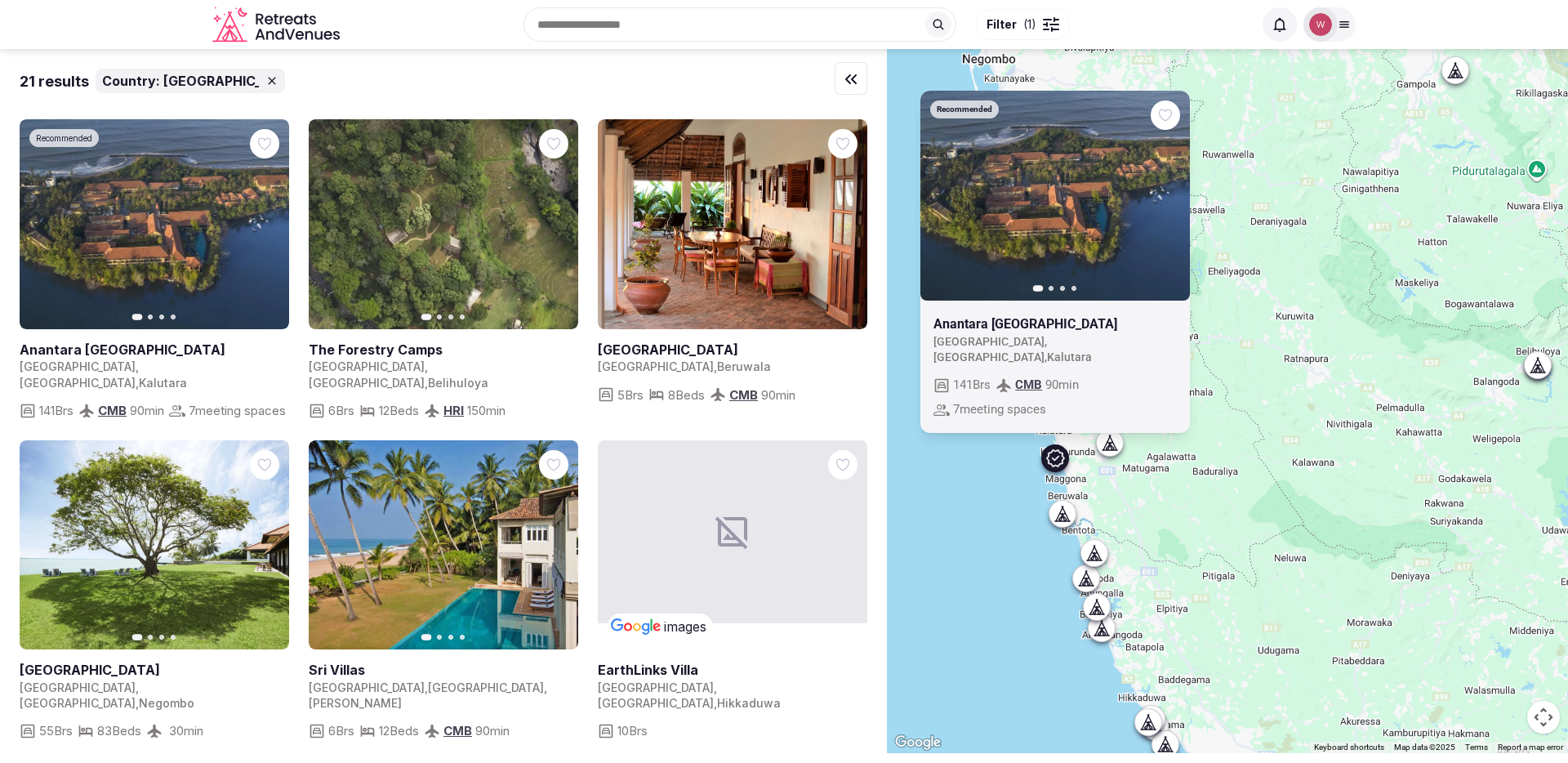
click at [1062, 514] on icon at bounding box center [1062, 515] width 0 height 2
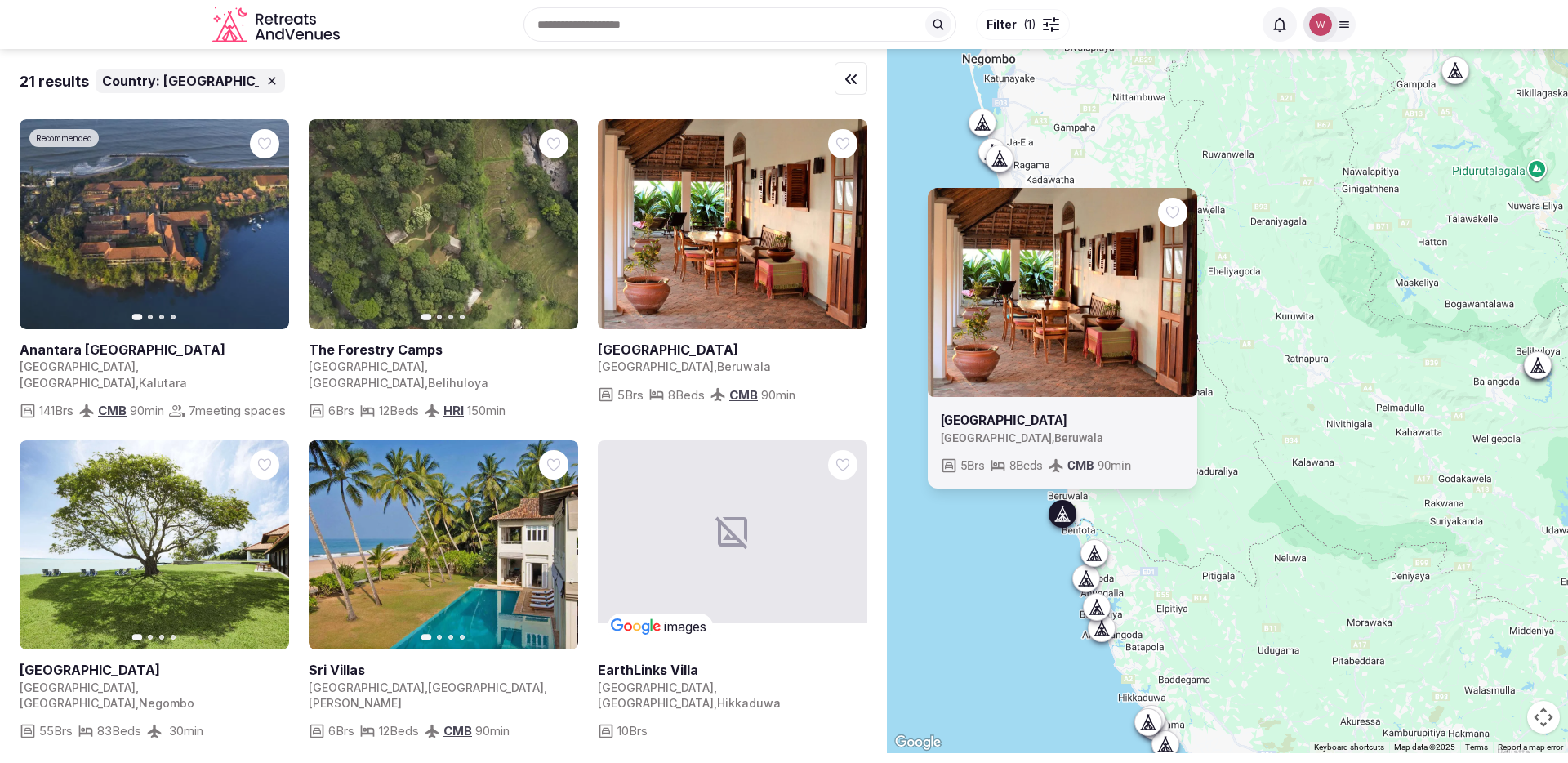
click at [1094, 556] on icon at bounding box center [1092, 557] width 4 height 5
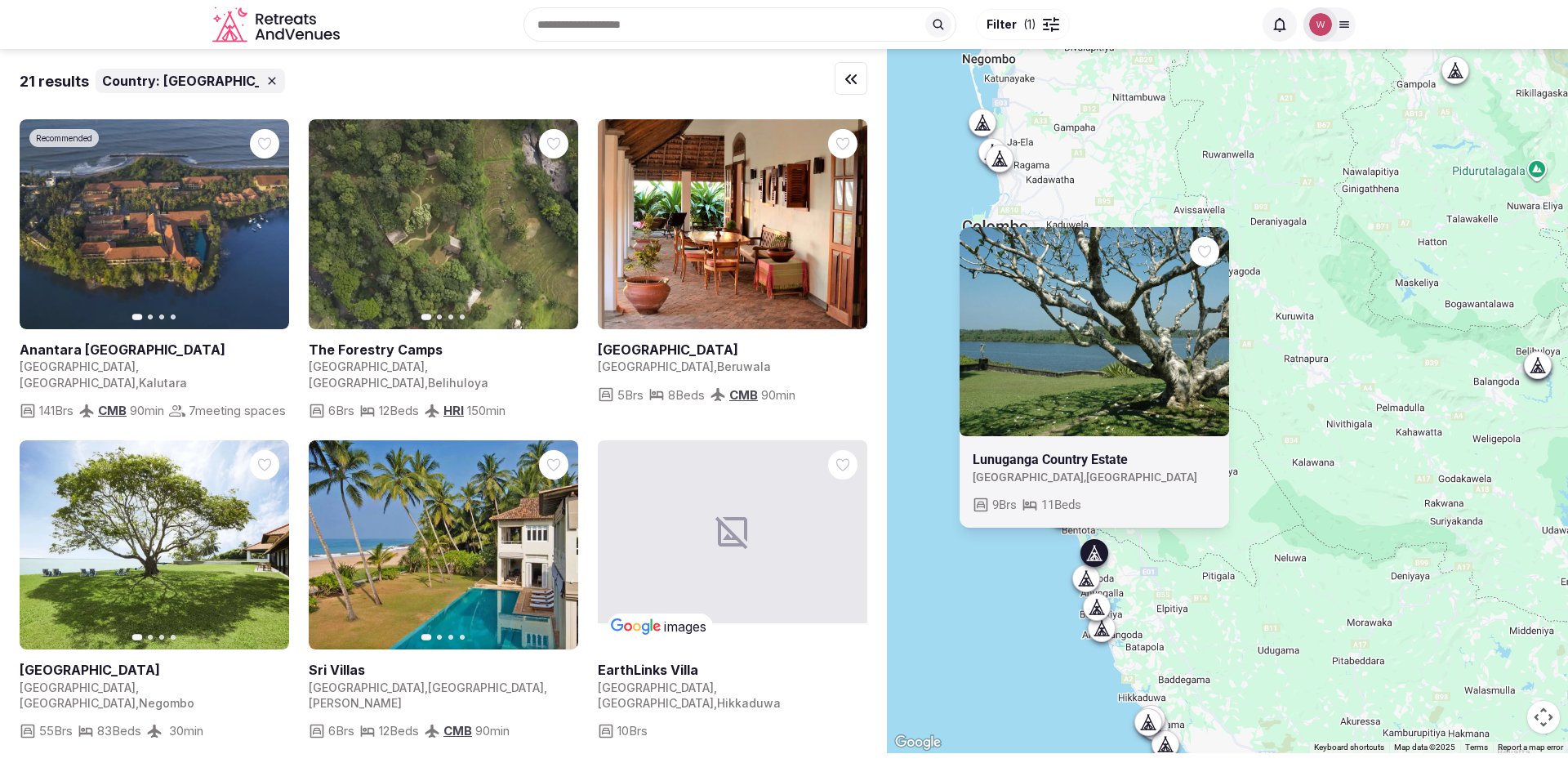
click at [1094, 580] on icon at bounding box center [1086, 578] width 16 height 16
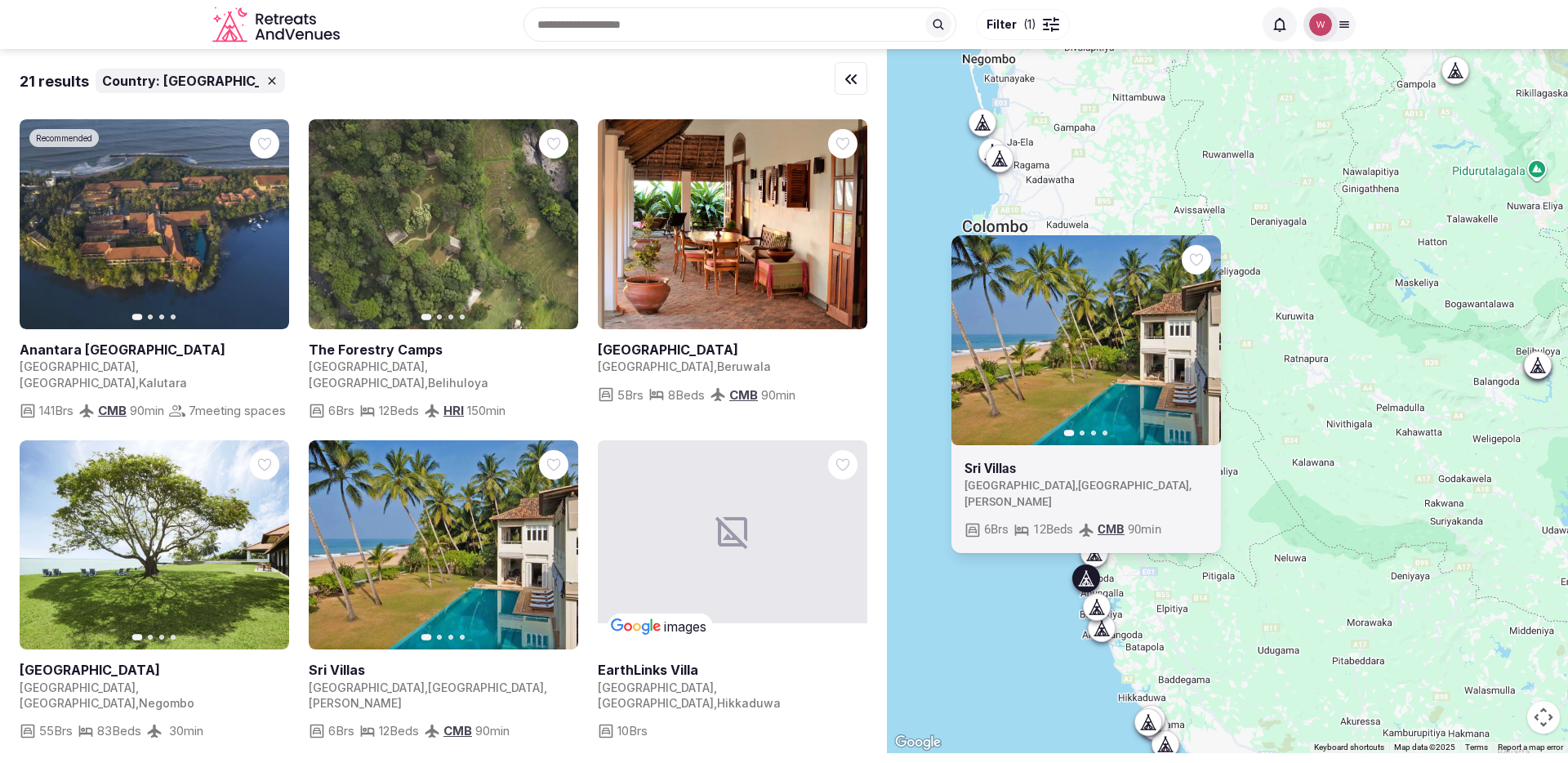
click at [1097, 604] on icon at bounding box center [1094, 607] width 7 height 14
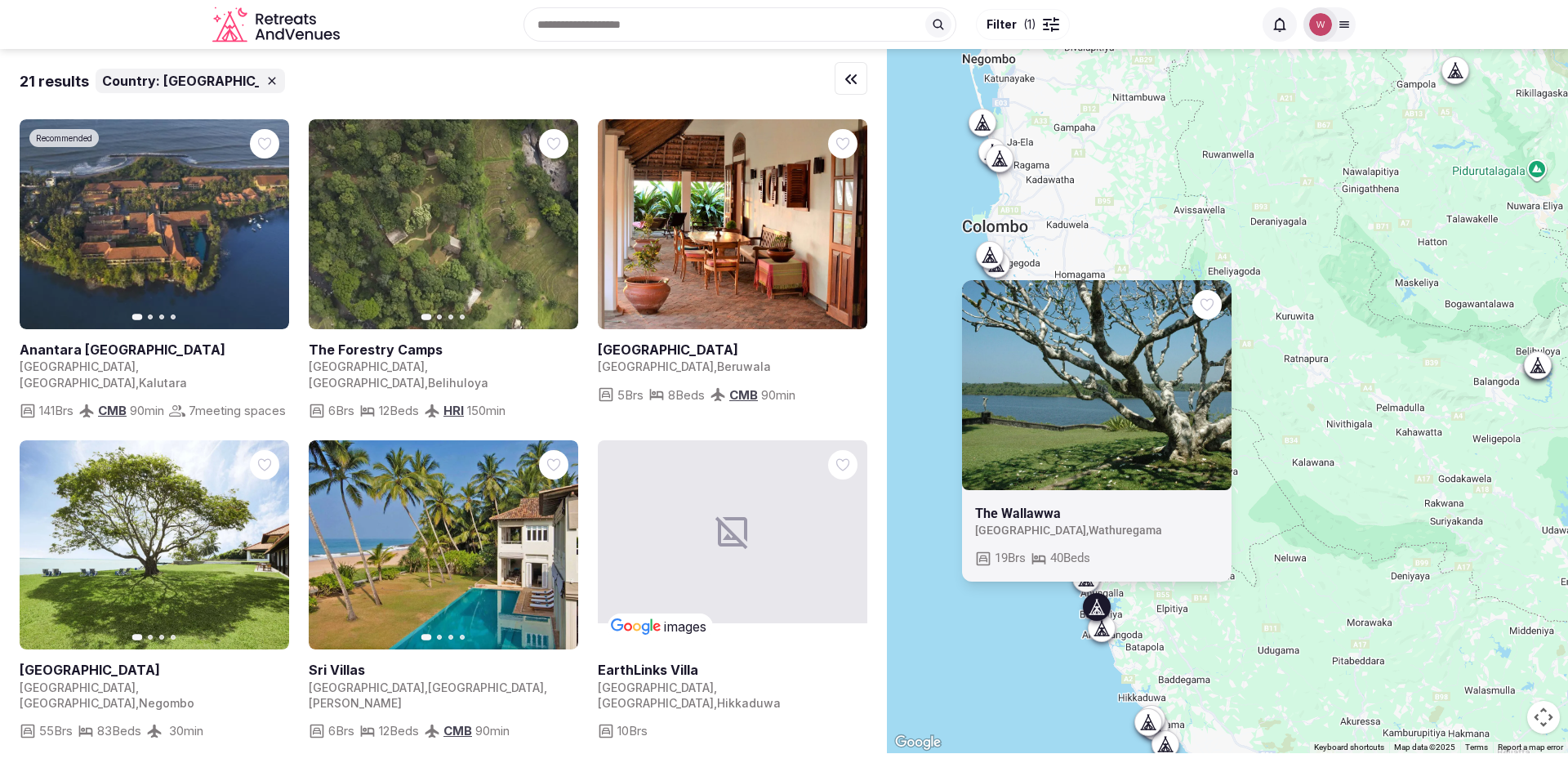
click at [1118, 642] on div "The Wallawwa [GEOGRAPHIC_DATA] , Wathuregama 19 Brs 40 Beds" at bounding box center [1227, 401] width 681 height 704
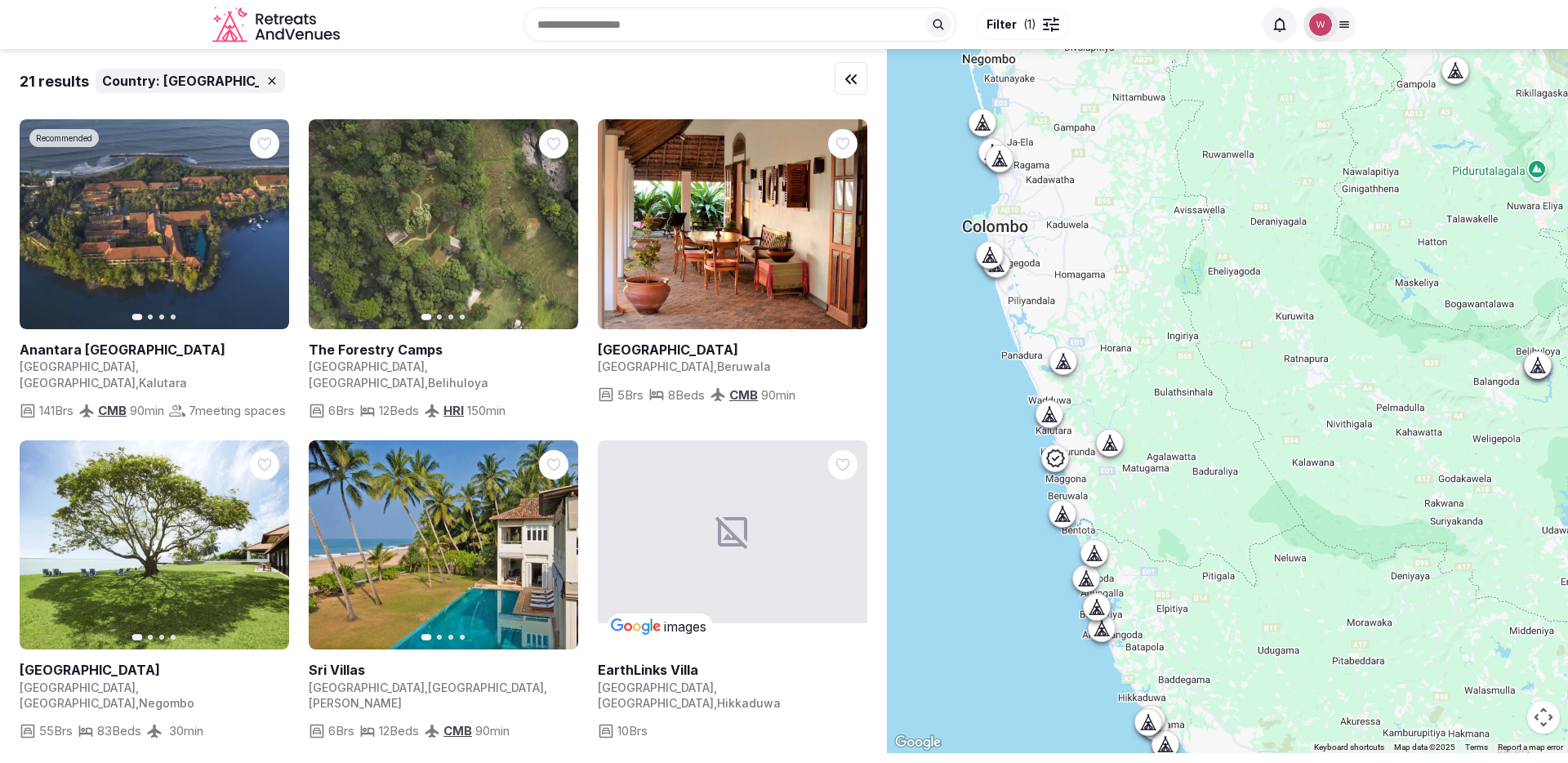
click at [1108, 633] on icon at bounding box center [1104, 628] width 7 height 14
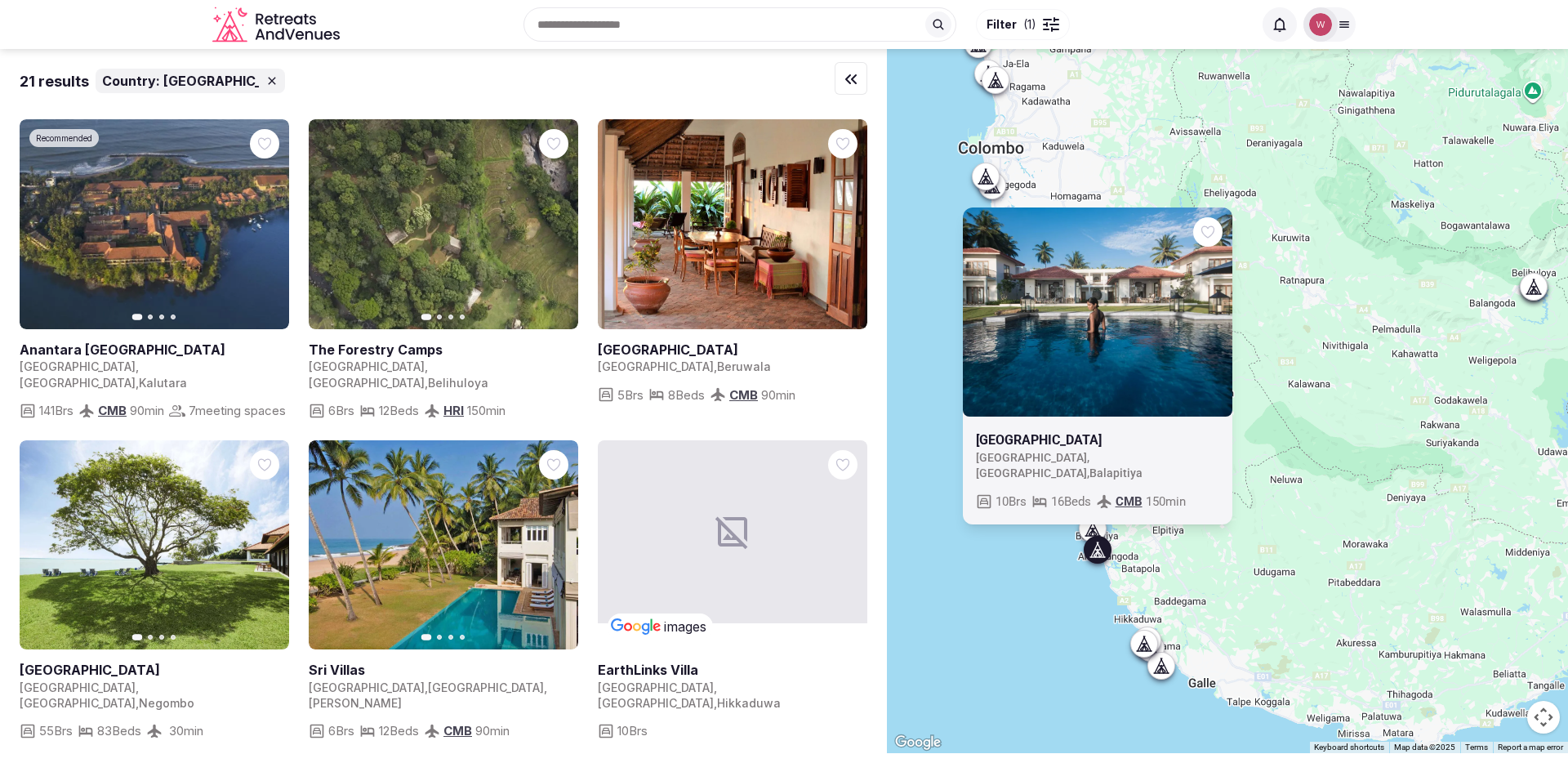
drag, startPoint x: 1212, startPoint y: 663, endPoint x: 1208, endPoint y: 583, distance: 80.1
click at [1208, 583] on div "[GEOGRAPHIC_DATA] [GEOGRAPHIC_DATA] , [GEOGRAPHIC_DATA] , [GEOGRAPHIC_DATA] 10 …" at bounding box center [1227, 401] width 681 height 704
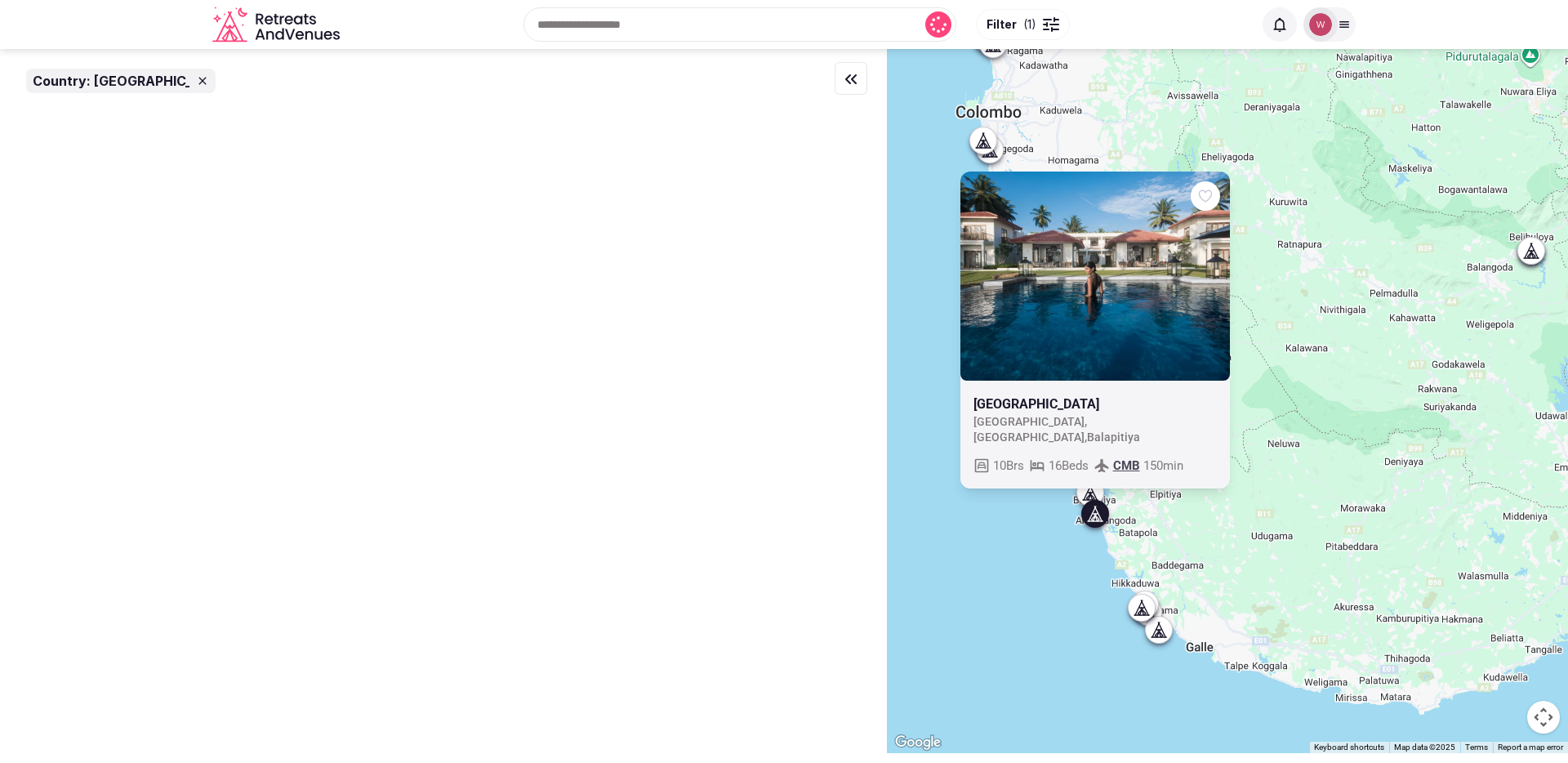
click at [1154, 606] on div at bounding box center [1141, 607] width 26 height 26
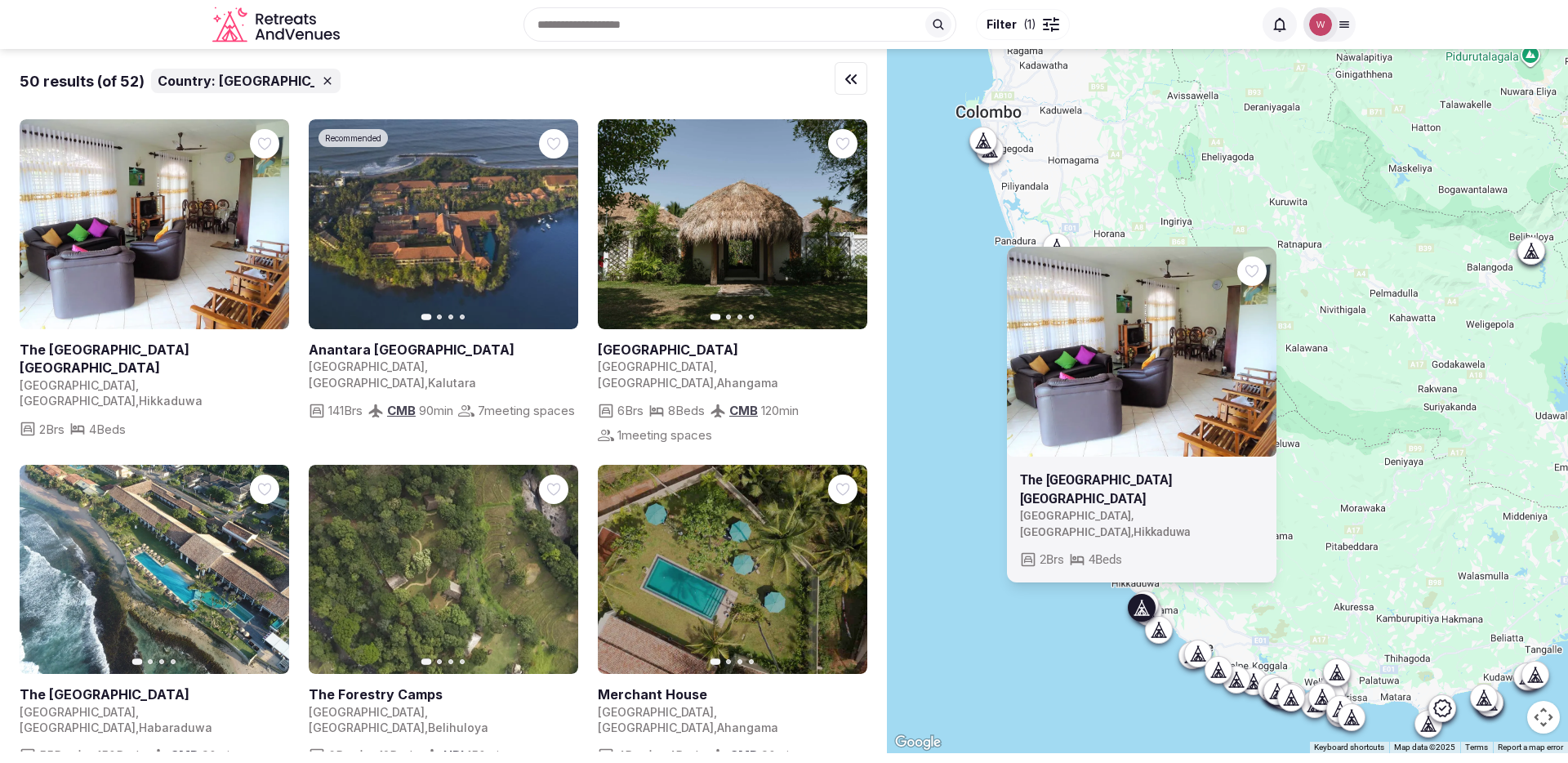
click at [1164, 596] on div at bounding box center [1158, 604] width 28 height 28
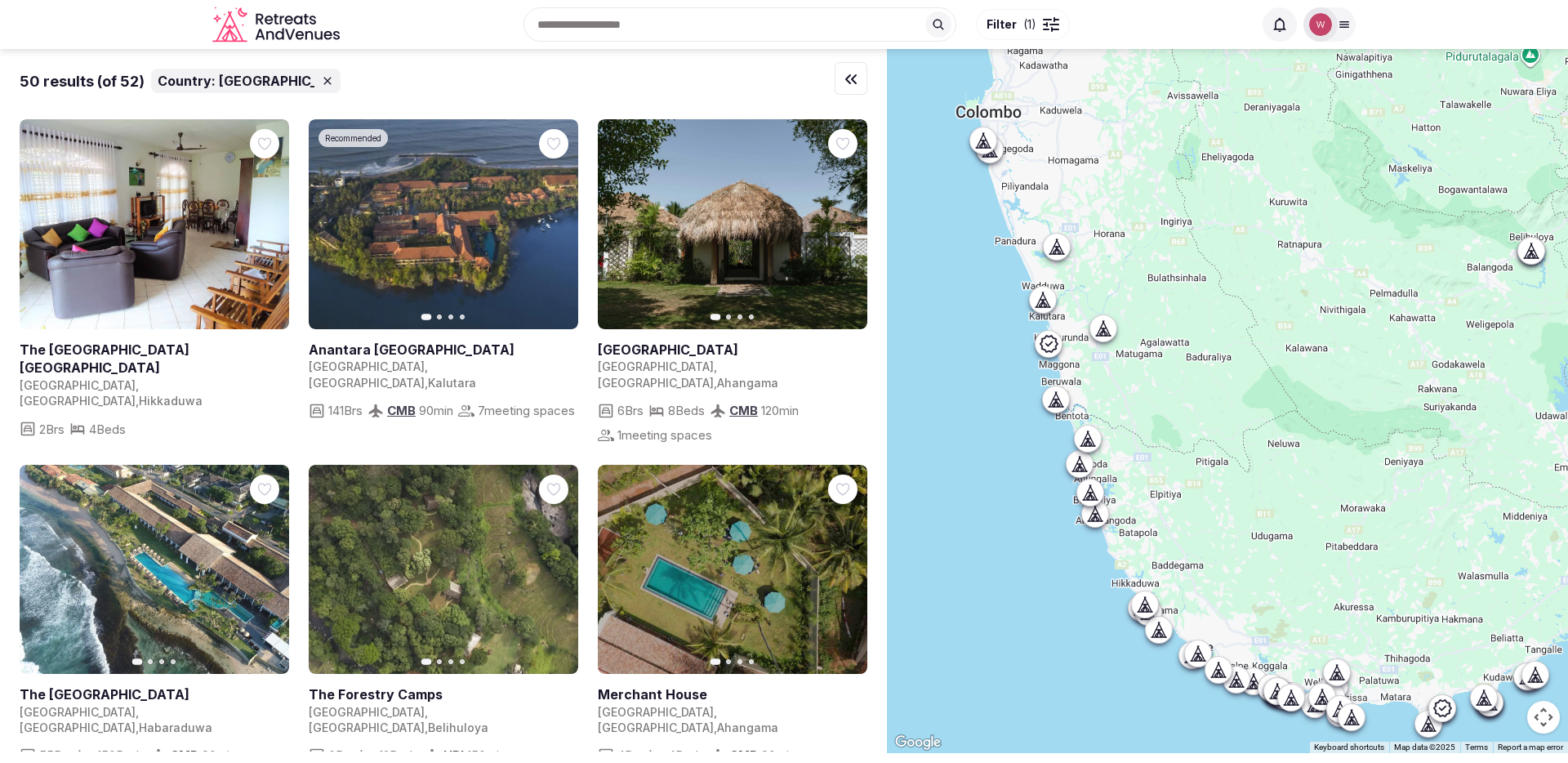
click at [1167, 626] on icon at bounding box center [1159, 629] width 16 height 16
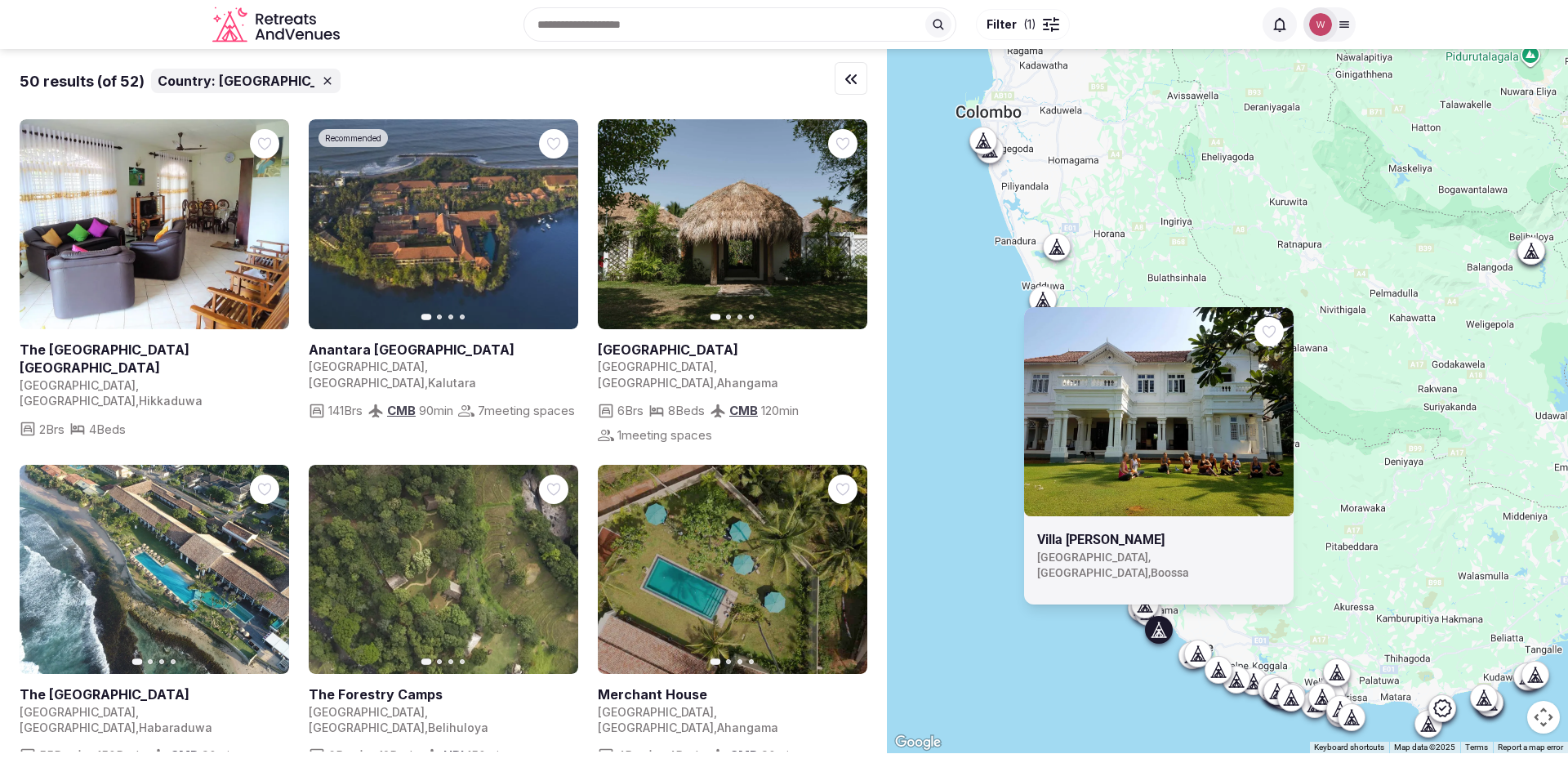
click at [1197, 655] on icon at bounding box center [1197, 653] width 16 height 16
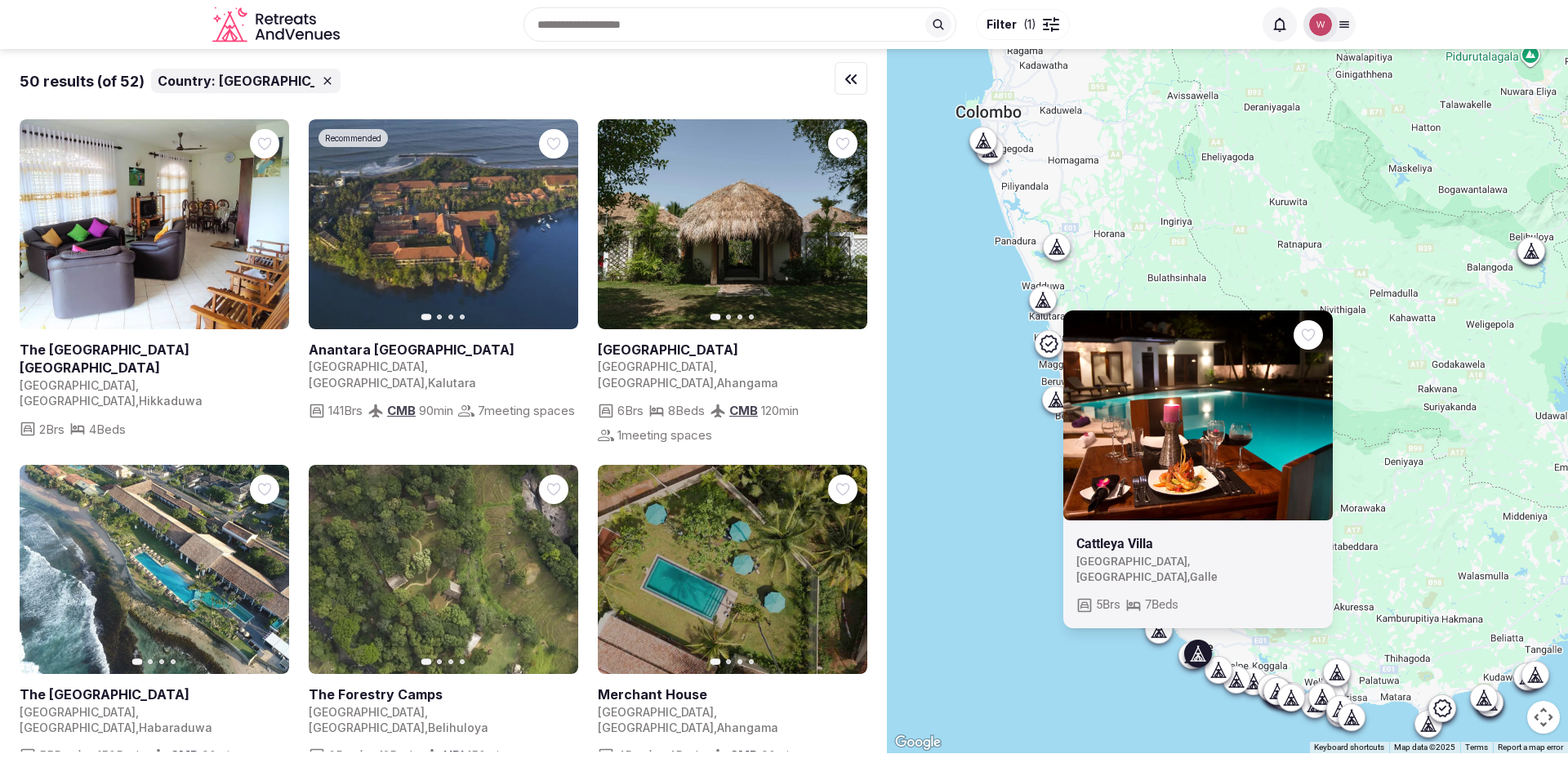
click at [1211, 661] on div at bounding box center [1197, 652] width 26 height 26
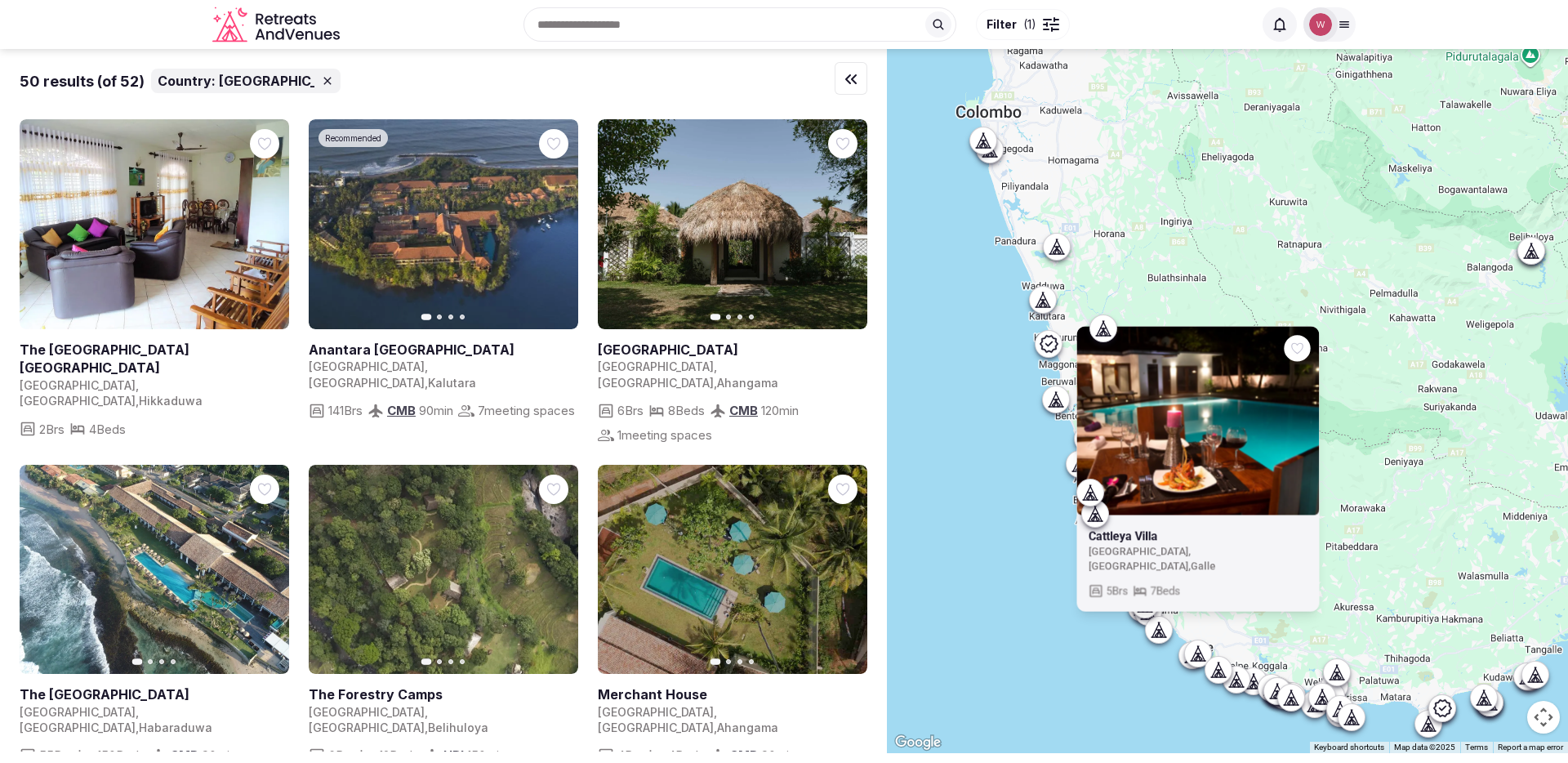
click at [1224, 668] on icon at bounding box center [1218, 669] width 16 height 16
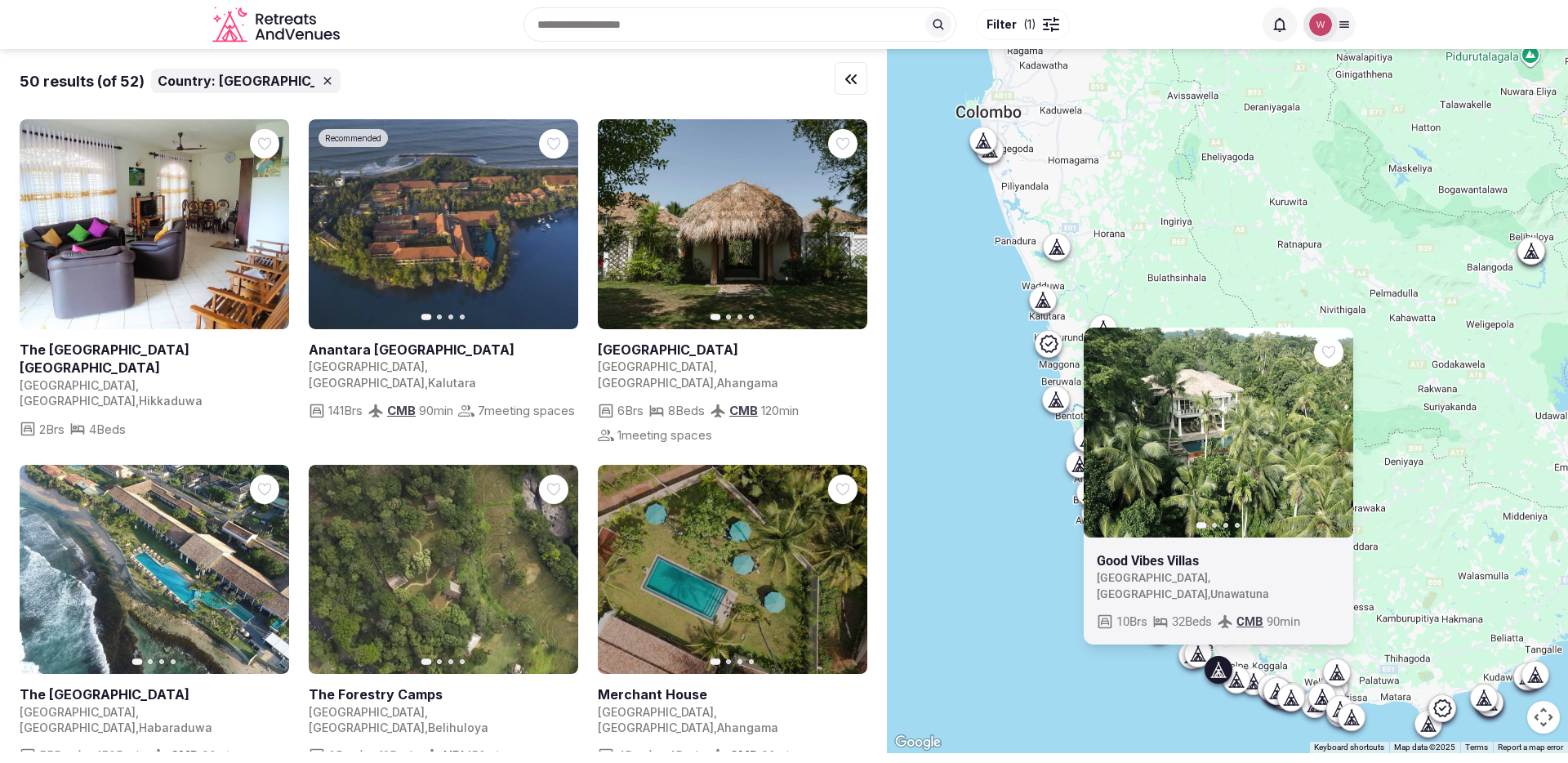
click at [1239, 677] on icon at bounding box center [1236, 679] width 16 height 16
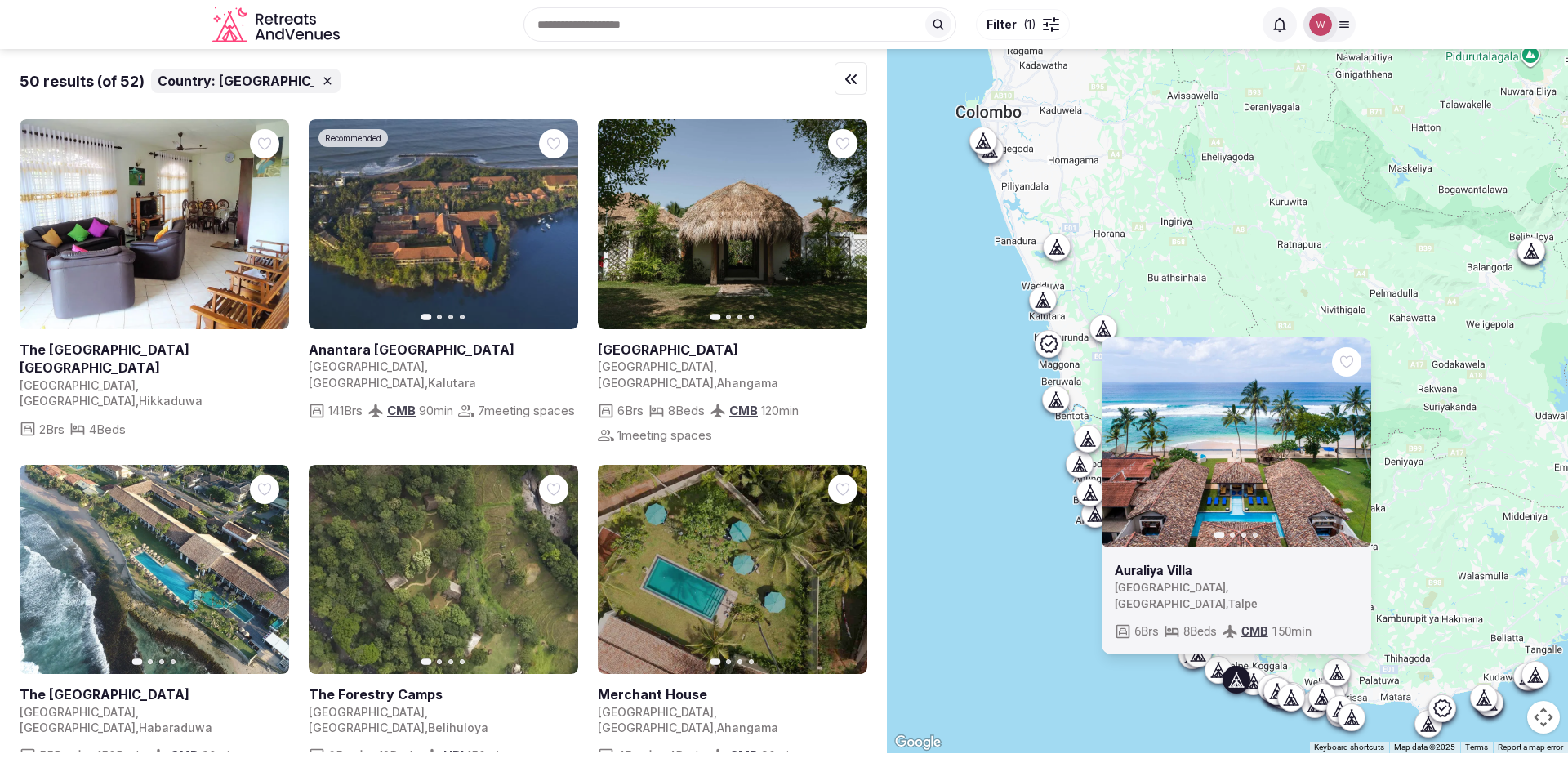
click at [1249, 682] on div at bounding box center [1236, 679] width 26 height 26
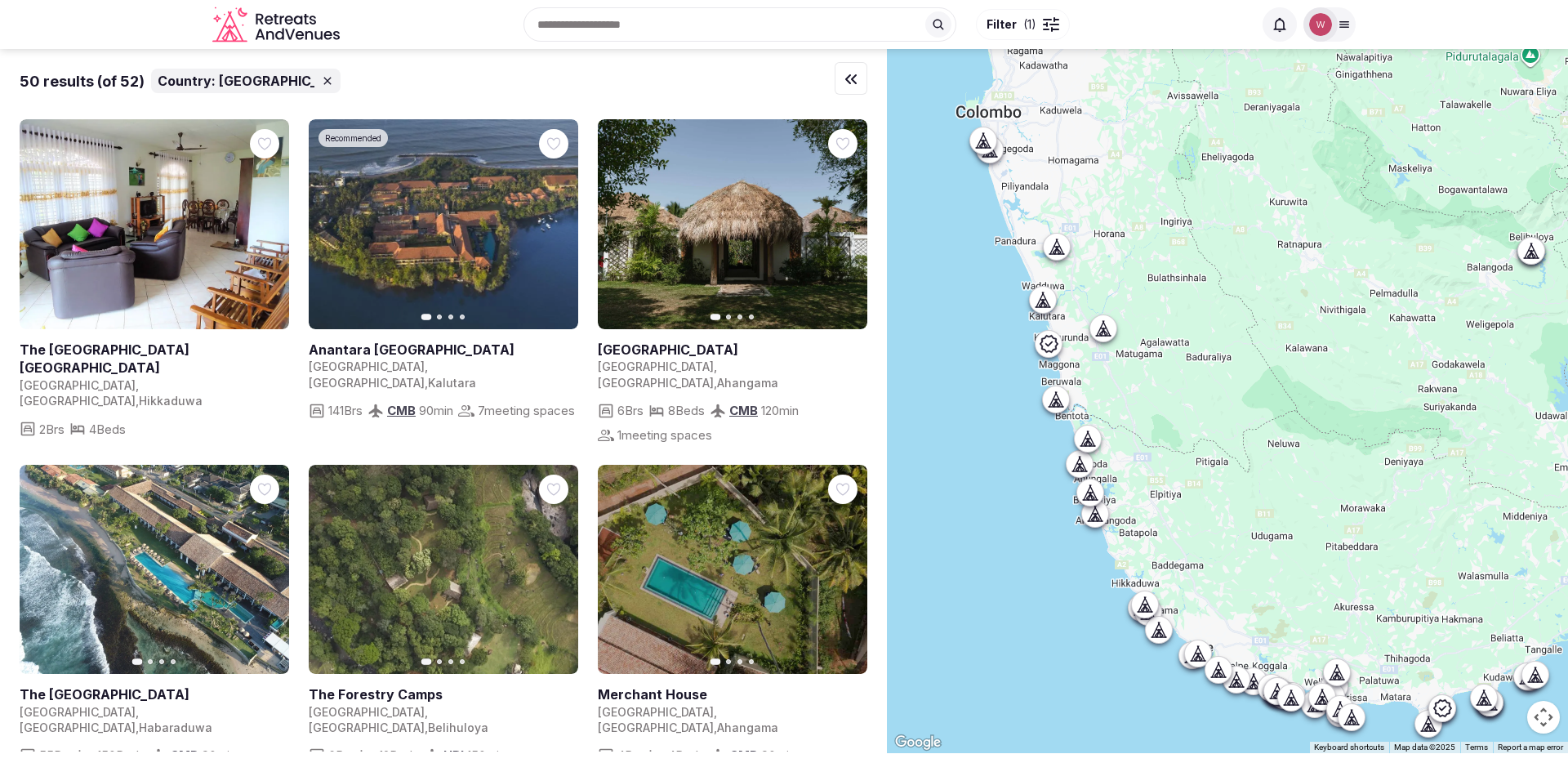
click at [1270, 688] on div at bounding box center [1277, 690] width 26 height 26
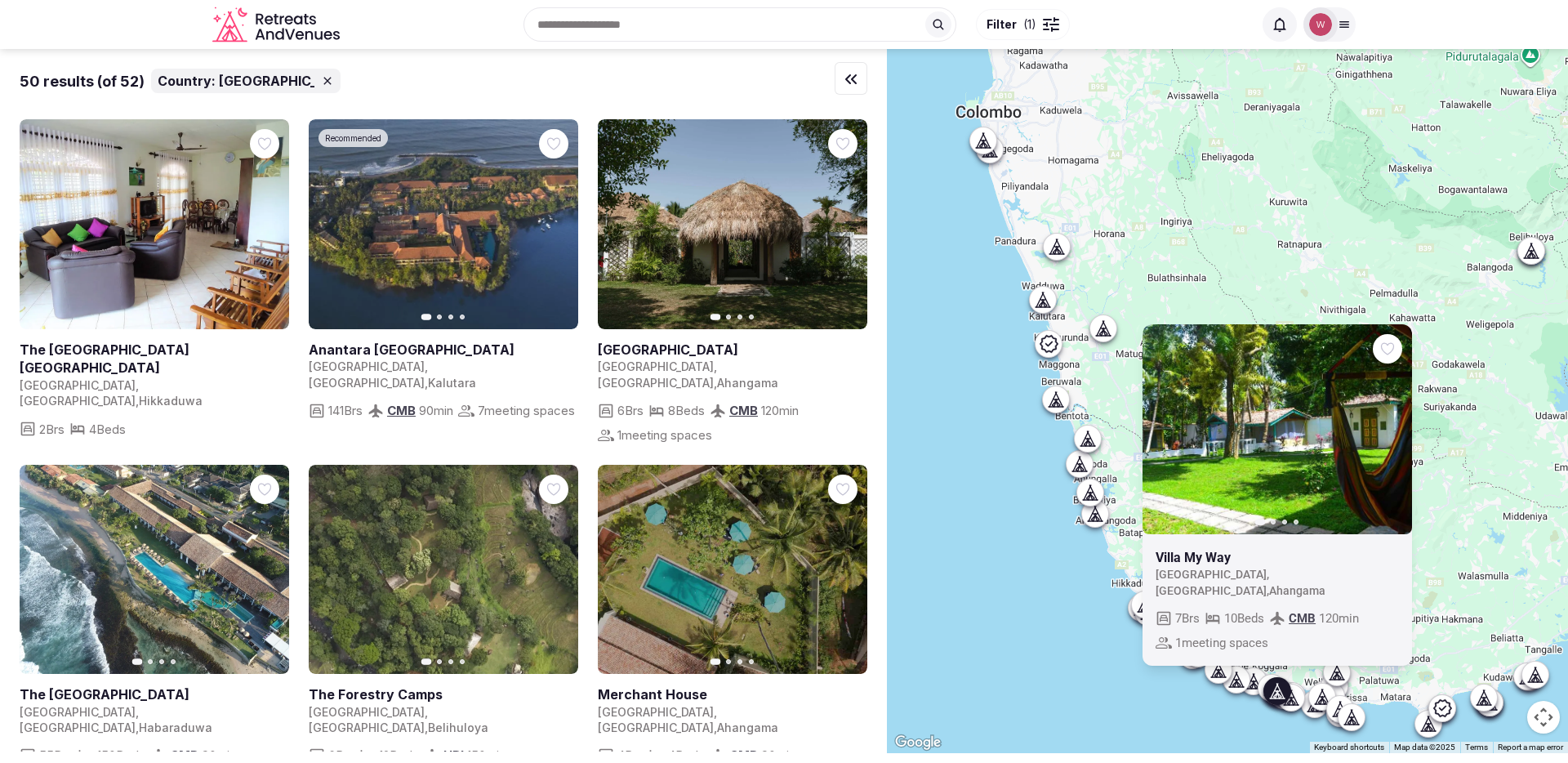
click at [1299, 697] on icon at bounding box center [1291, 697] width 16 height 16
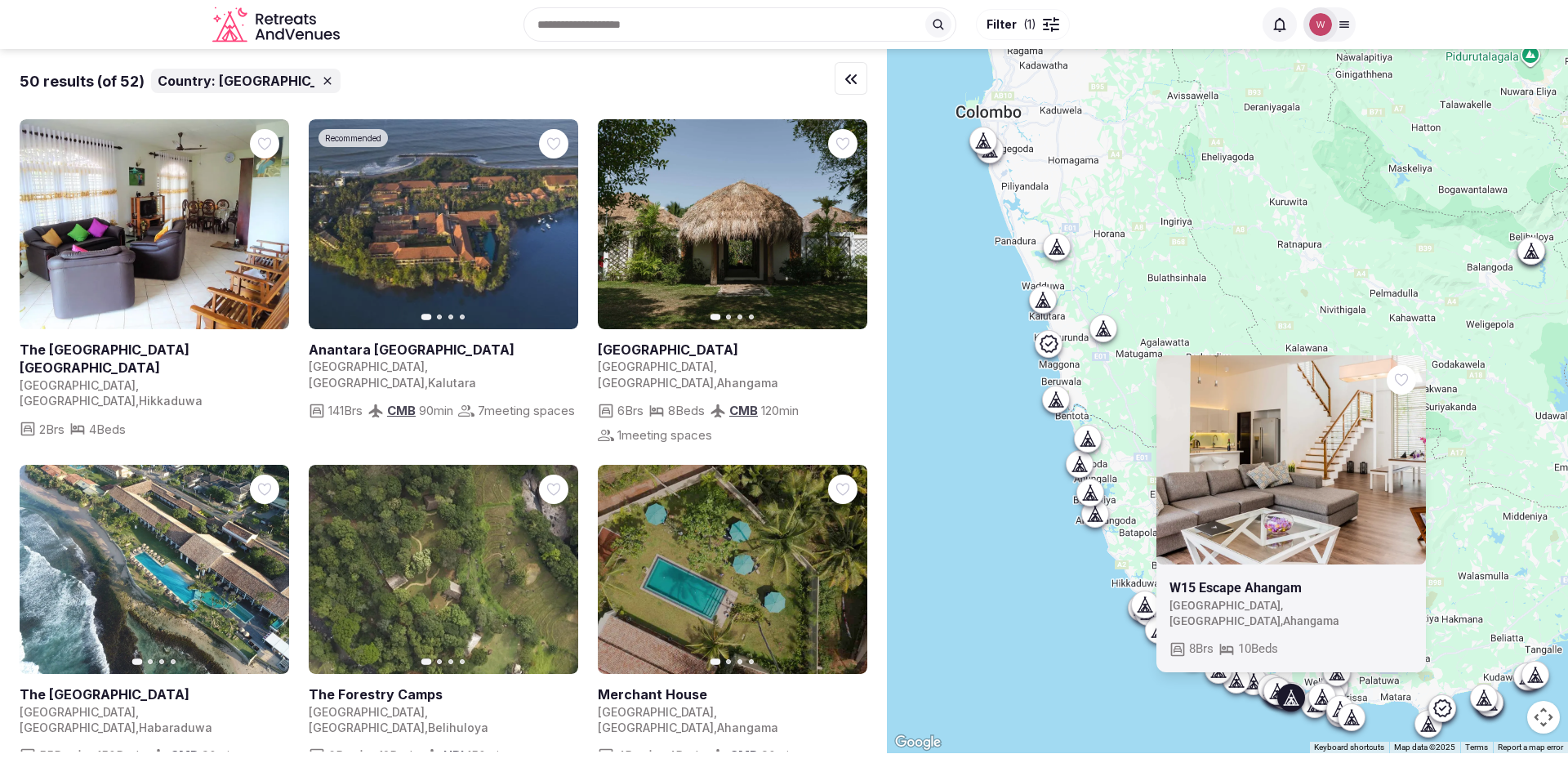
click at [1324, 705] on div at bounding box center [1321, 696] width 26 height 26
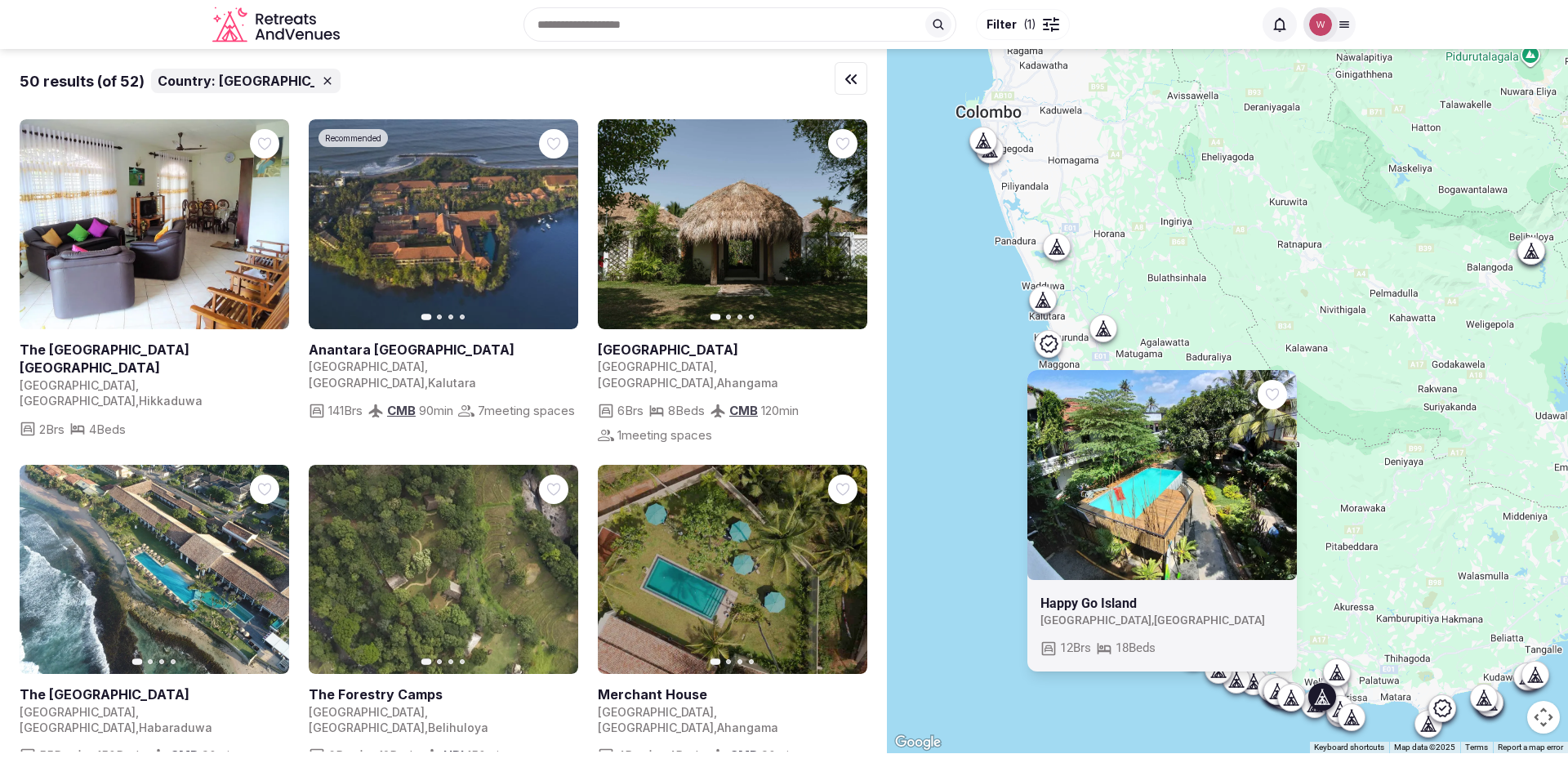
click at [1352, 718] on icon at bounding box center [1351, 717] width 16 height 16
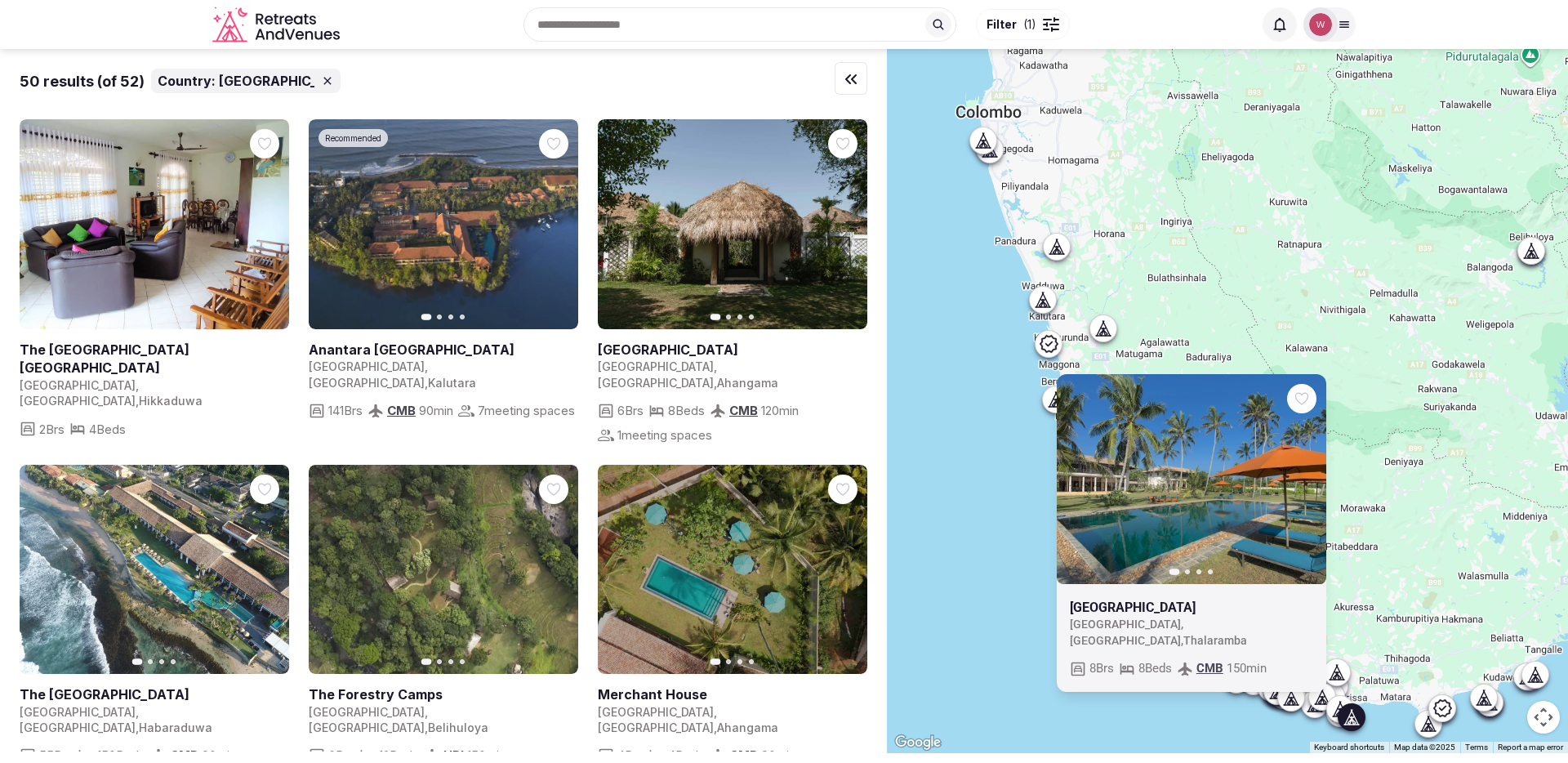
click at [1337, 708] on icon at bounding box center [1339, 708] width 16 height 16
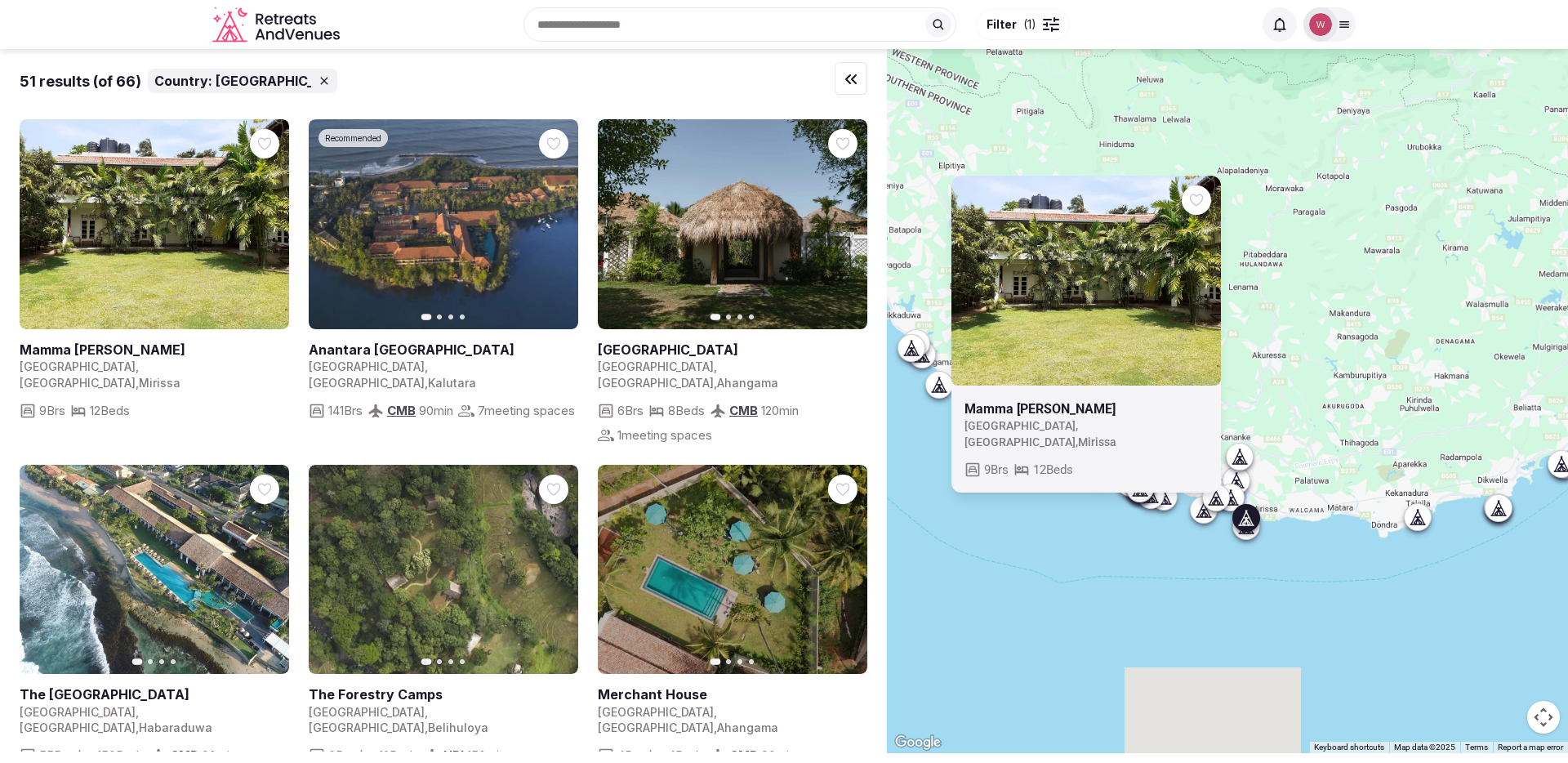
drag, startPoint x: 1397, startPoint y: 582, endPoint x: 1379, endPoint y: 253, distance: 329.5
click at [1379, 253] on div "Mamma Mia Mirissa [GEOGRAPHIC_DATA] , [GEOGRAPHIC_DATA] , [GEOGRAPHIC_DATA] 9 B…" at bounding box center [1227, 401] width 681 height 704
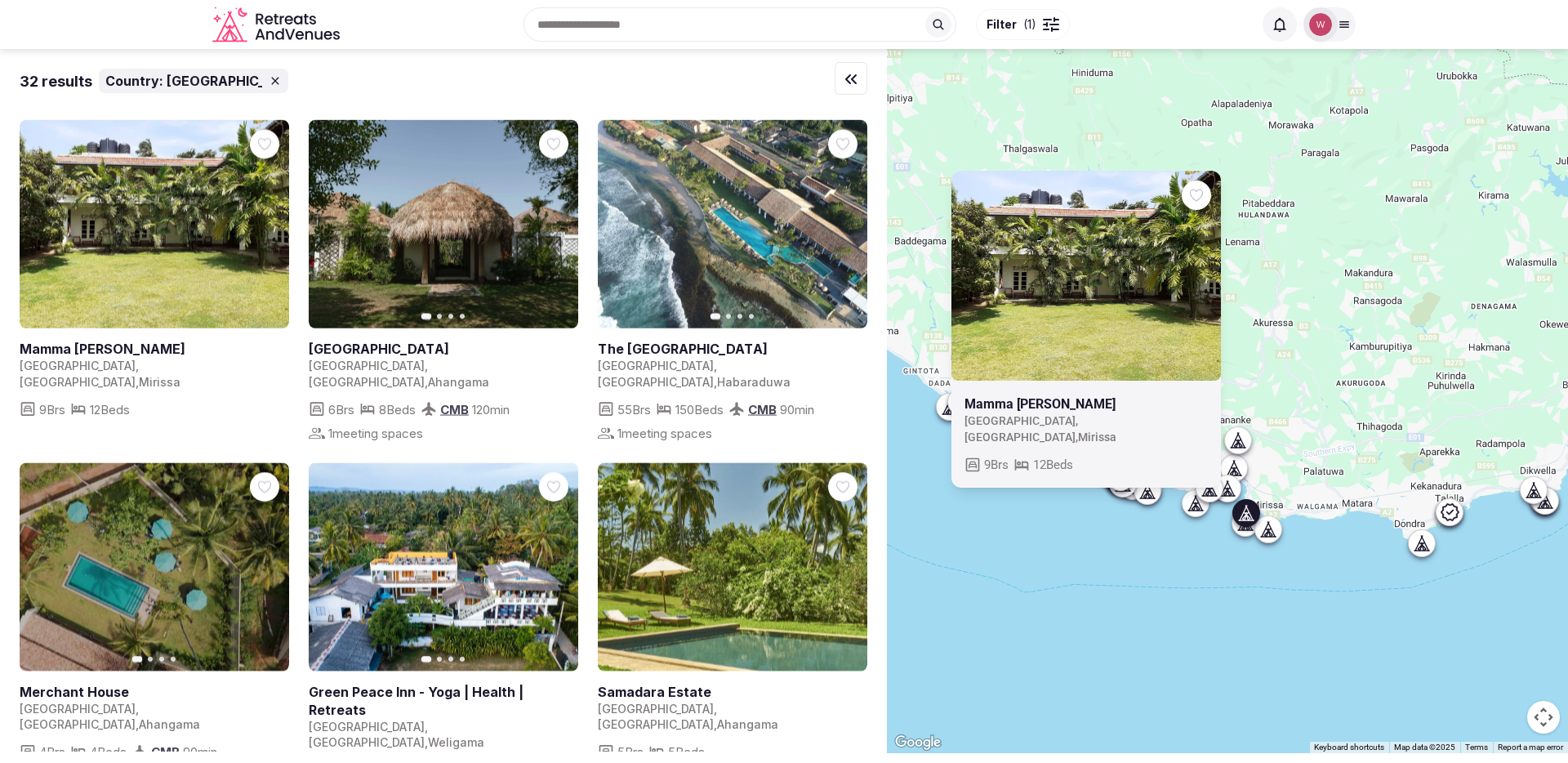
click at [1244, 445] on icon at bounding box center [1237, 440] width 16 height 16
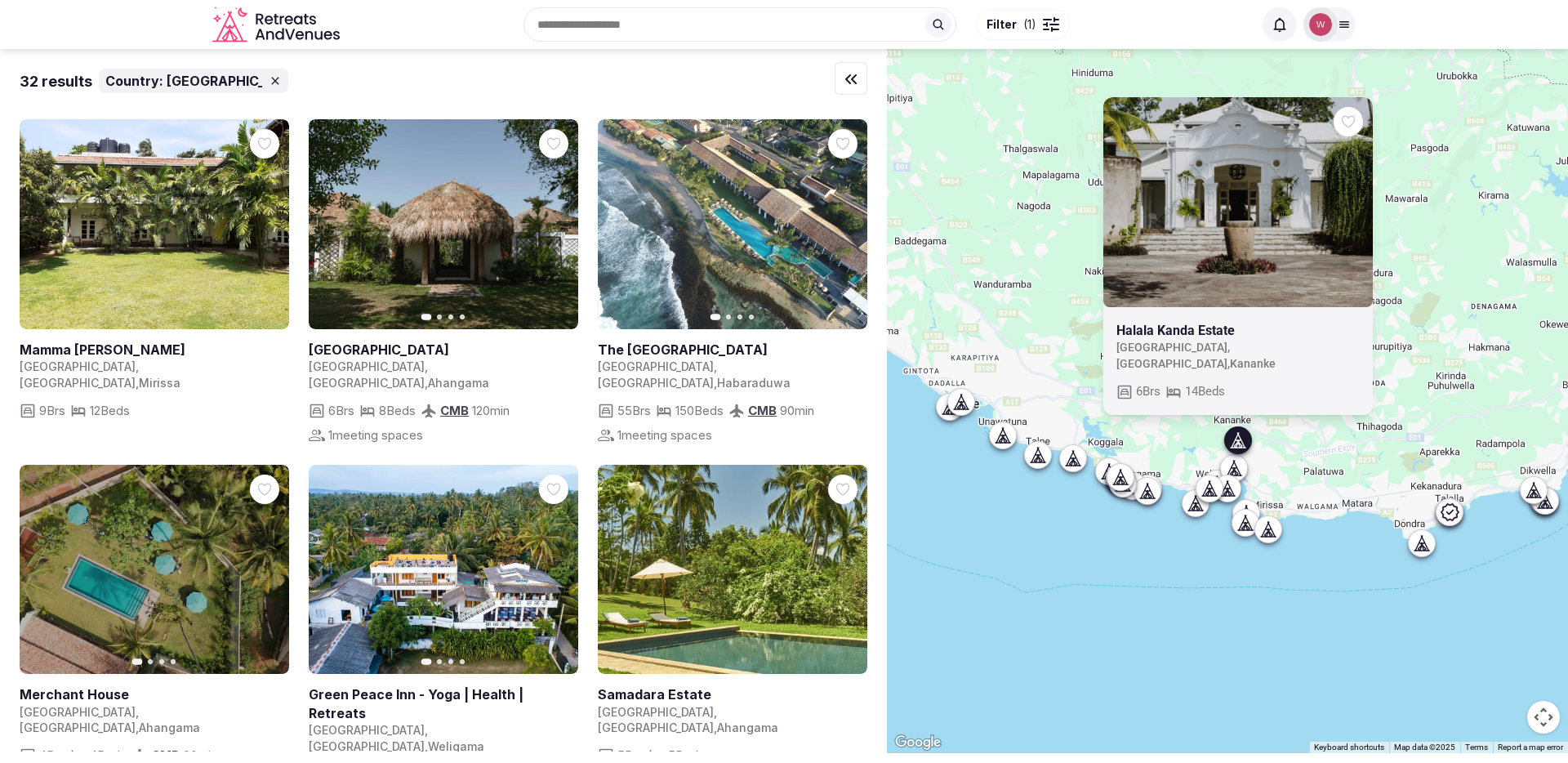
click at [1441, 532] on div at bounding box center [1435, 542] width 28 height 28
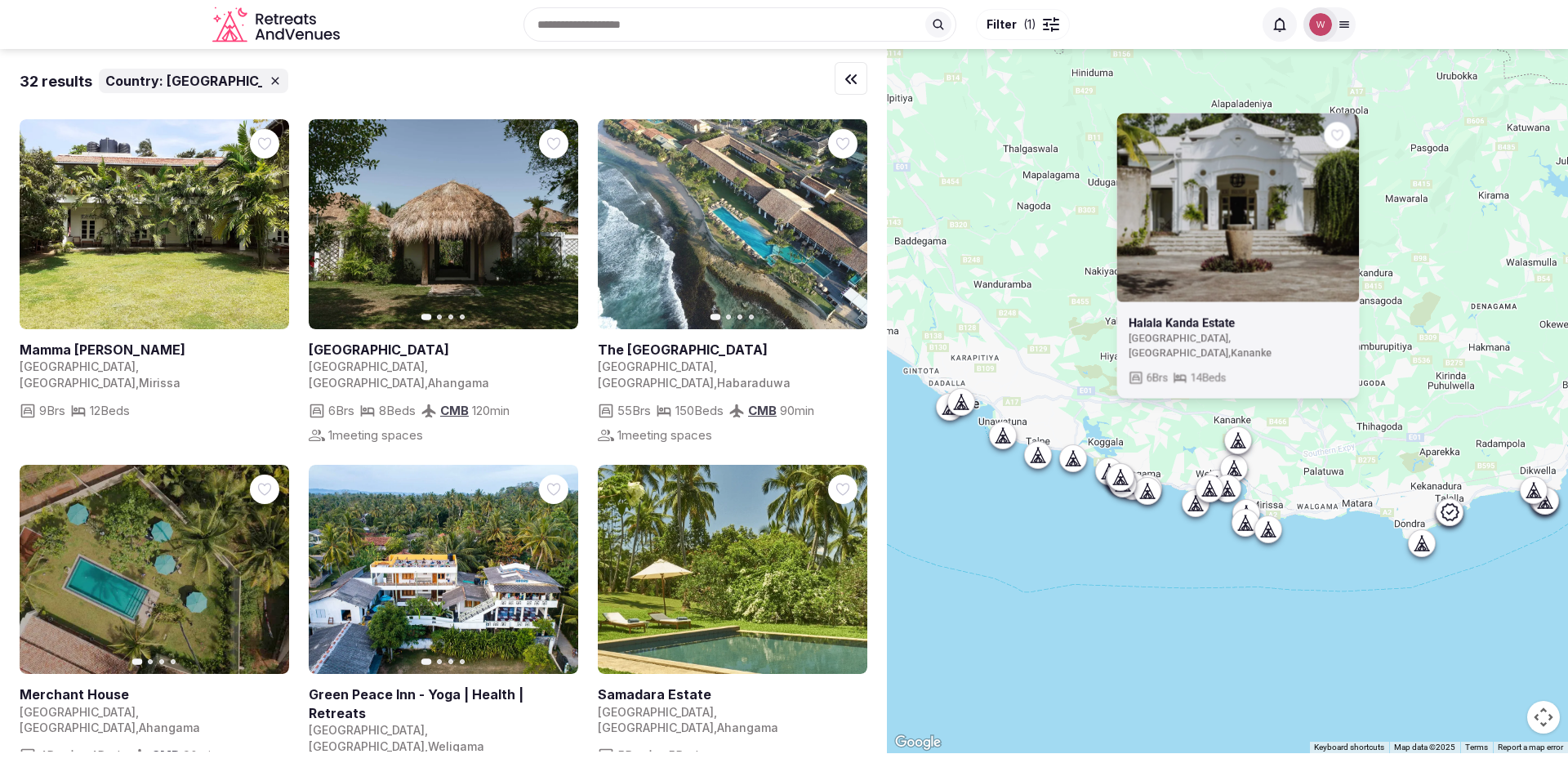
click at [1430, 539] on icon at bounding box center [1421, 543] width 16 height 16
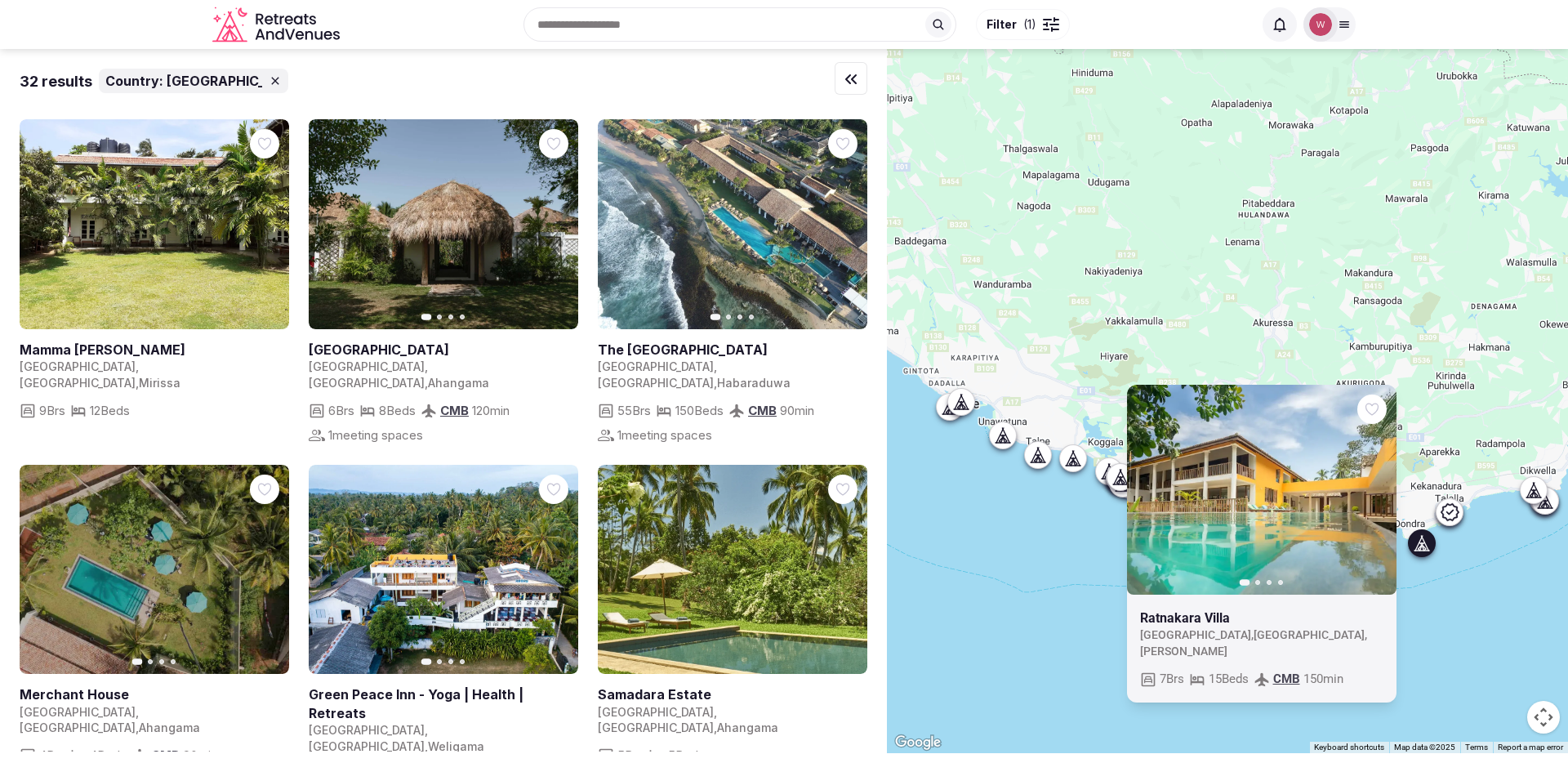
click at [1455, 521] on icon at bounding box center [1449, 512] width 20 height 20
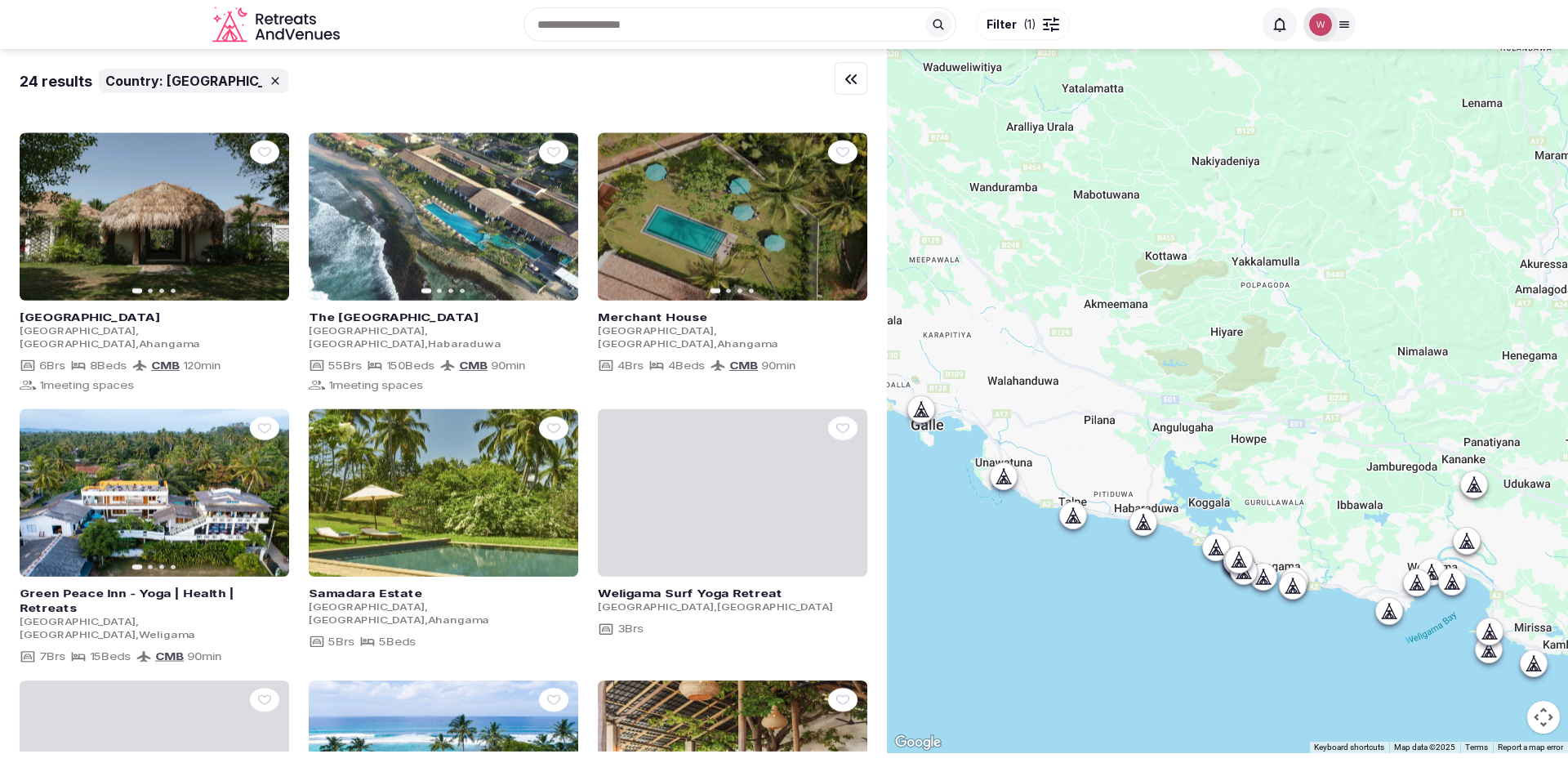
drag, startPoint x: 1006, startPoint y: 390, endPoint x: 1017, endPoint y: 390, distance: 11.0
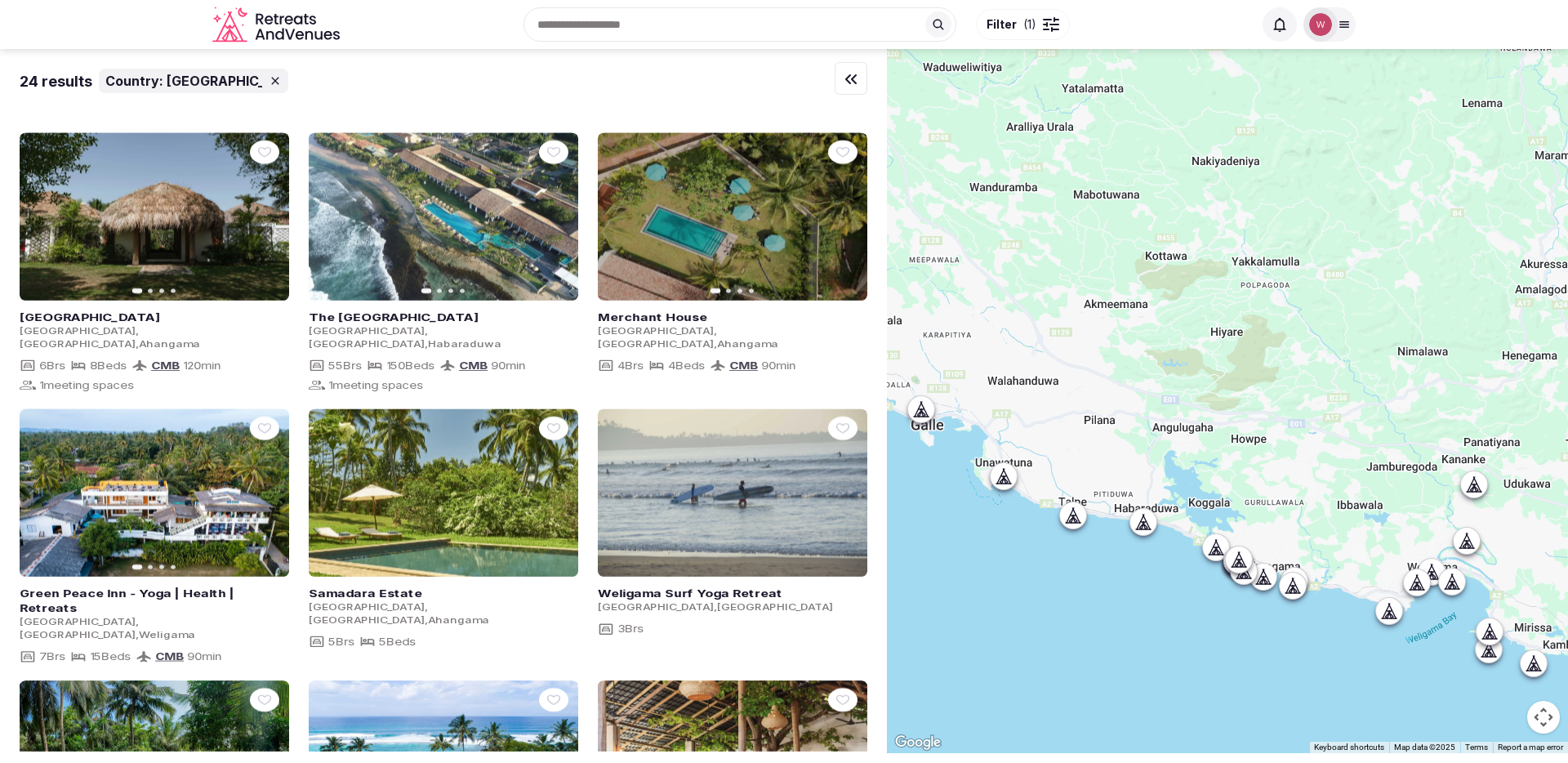
click at [1017, 390] on div at bounding box center [1227, 401] width 681 height 704
